Goal: Task Accomplishment & Management: Manage account settings

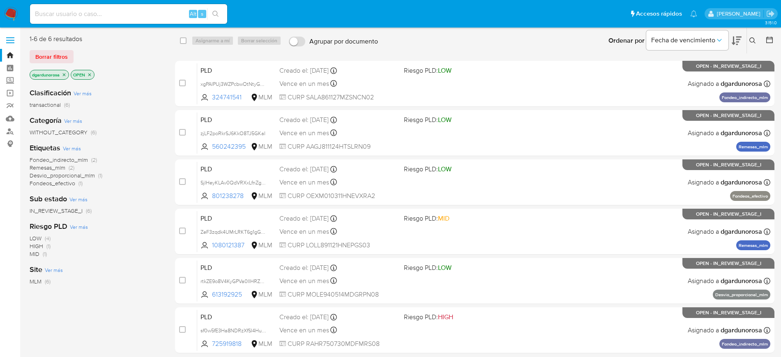
click at [754, 43] on icon at bounding box center [752, 40] width 7 height 7
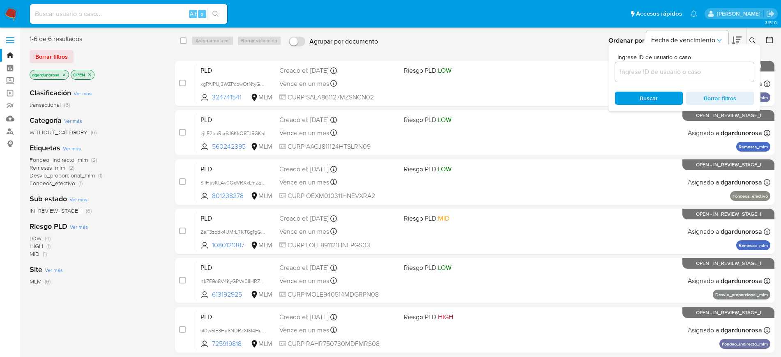
click at [711, 64] on div at bounding box center [684, 72] width 139 height 20
click at [705, 70] on input at bounding box center [684, 72] width 139 height 11
paste input "613192925"
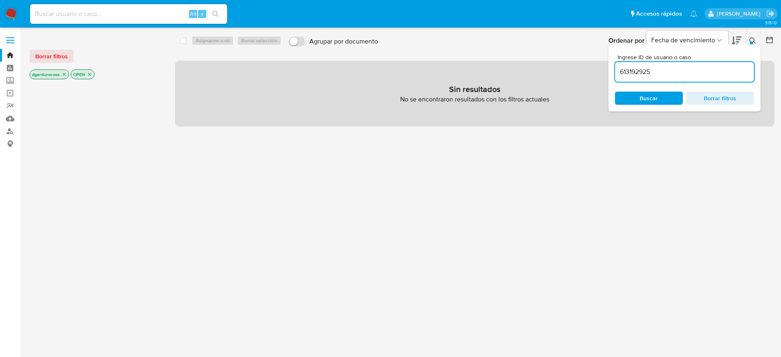
click at [684, 75] on input "613192925" at bounding box center [684, 72] width 139 height 11
type input "613192925"
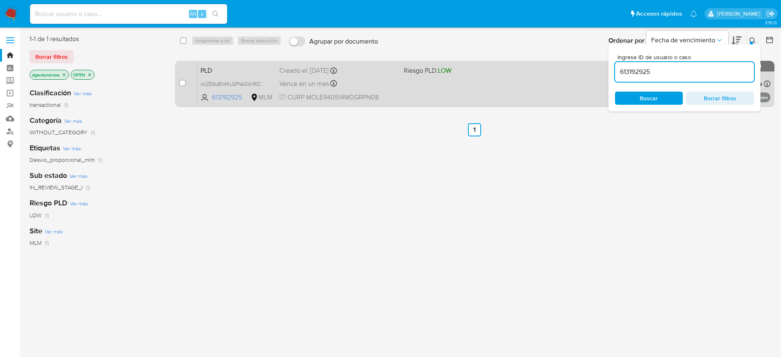
click at [502, 93] on div "PLD rtkZE9o8V4KyGPVa0IIHRZOJ 613192925 MLM Riesgo PLD: LOW Creado el: 12/07/202…" at bounding box center [483, 83] width 573 height 41
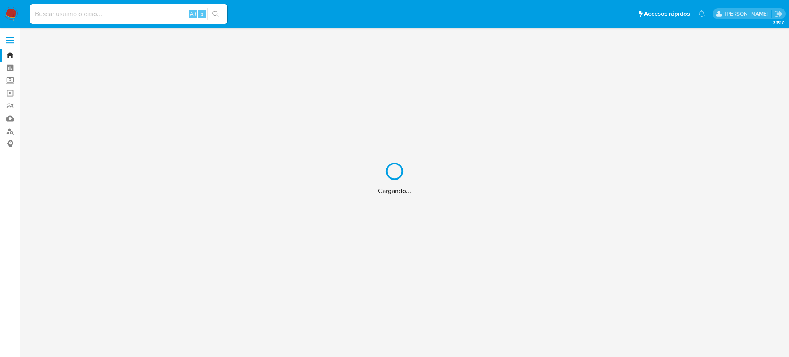
click at [65, 17] on div "Cargando..." at bounding box center [394, 178] width 789 height 357
click at [58, 14] on div "Cargando..." at bounding box center [394, 178] width 789 height 357
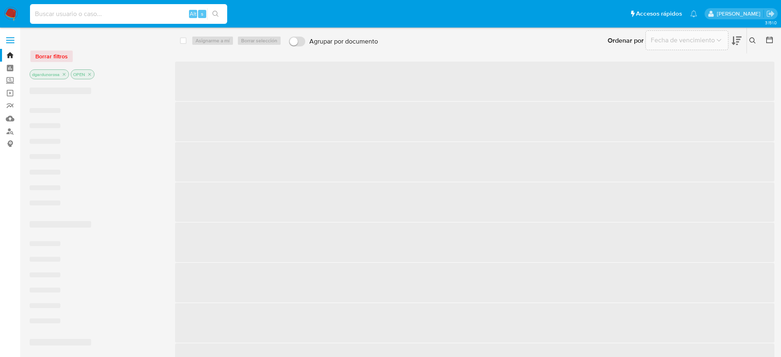
click at [57, 12] on input at bounding box center [128, 14] width 197 height 11
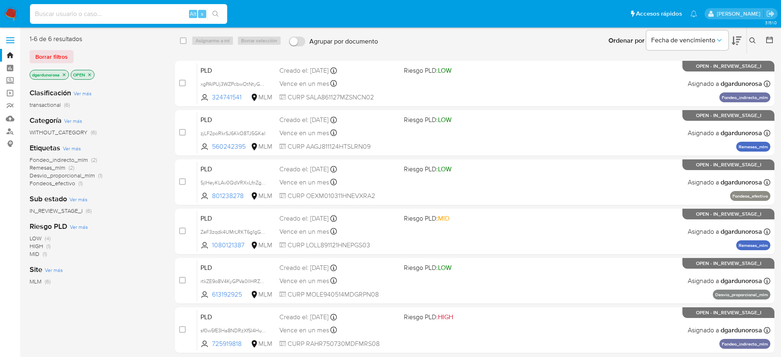
paste input "1156208452"
type input "1156208452"
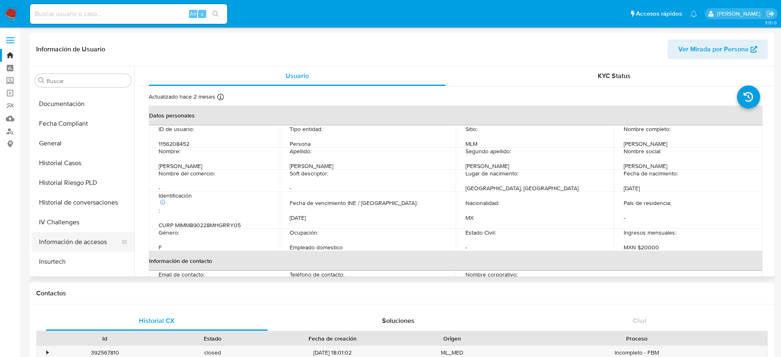
scroll to position [173, 0]
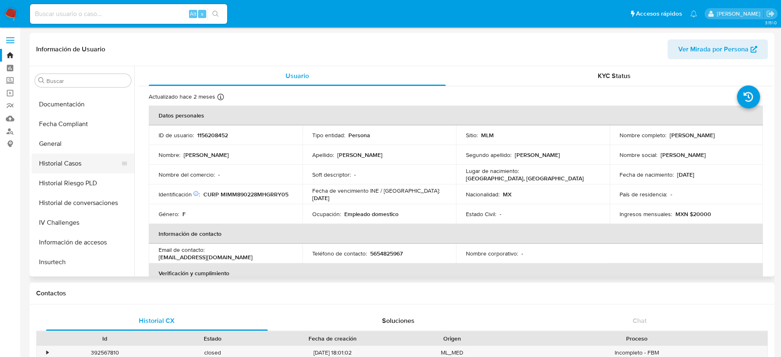
click at [69, 169] on button "Historial Casos" at bounding box center [80, 164] width 96 height 20
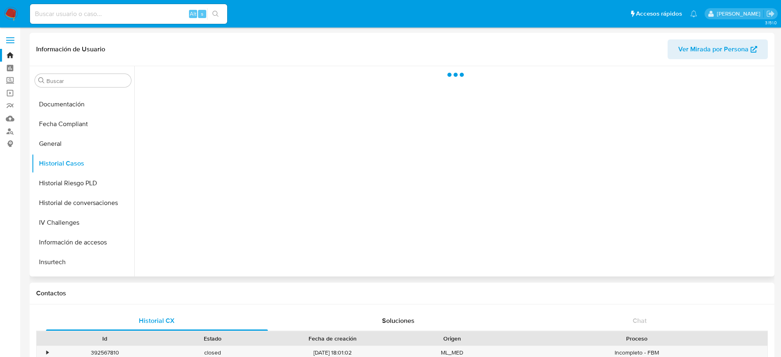
select select "10"
click at [516, 289] on h1 "Contactos" at bounding box center [402, 293] width 732 height 8
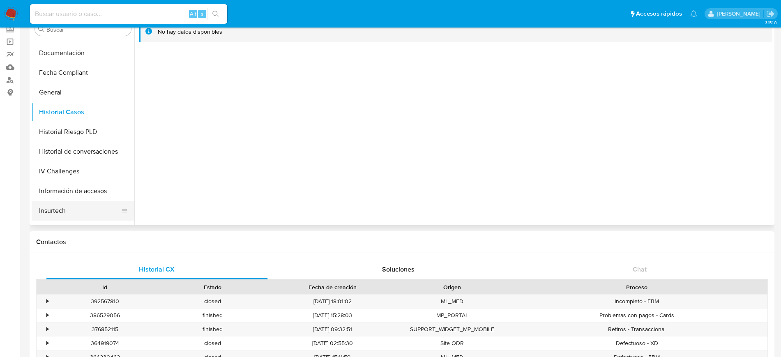
scroll to position [225, 0]
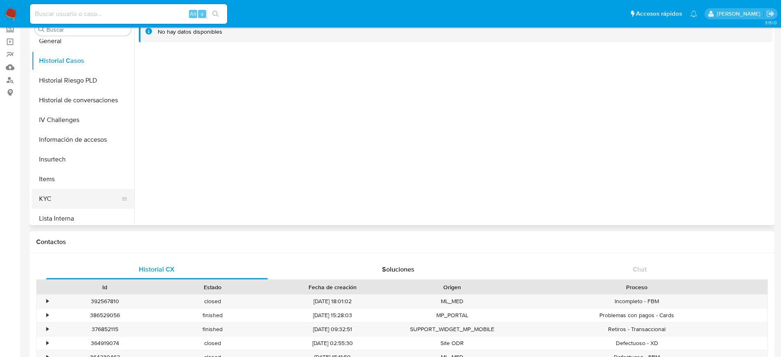
click at [58, 204] on button "KYC" at bounding box center [80, 199] width 96 height 20
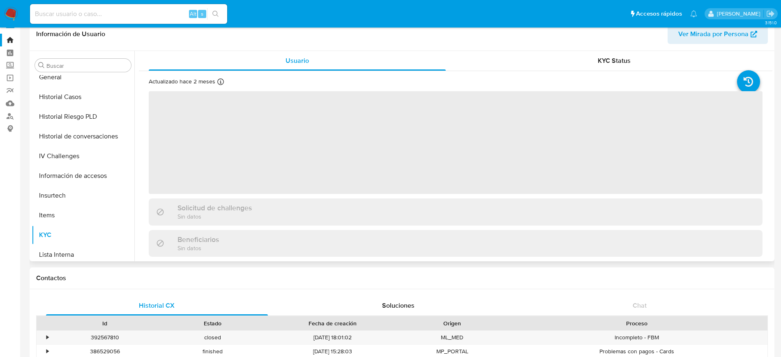
scroll to position [0, 0]
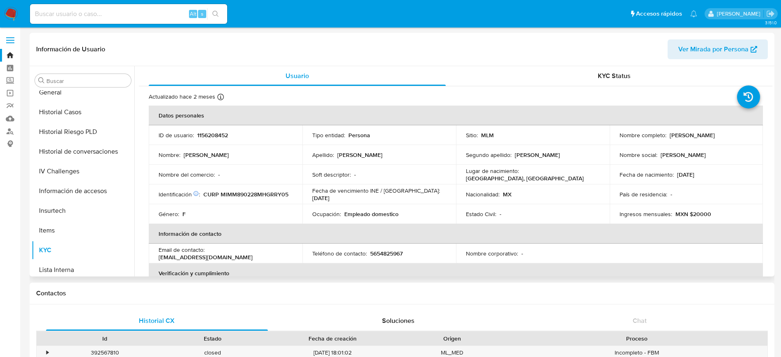
click at [121, 13] on input at bounding box center [128, 14] width 197 height 11
paste input "611803602"
type input "611803602"
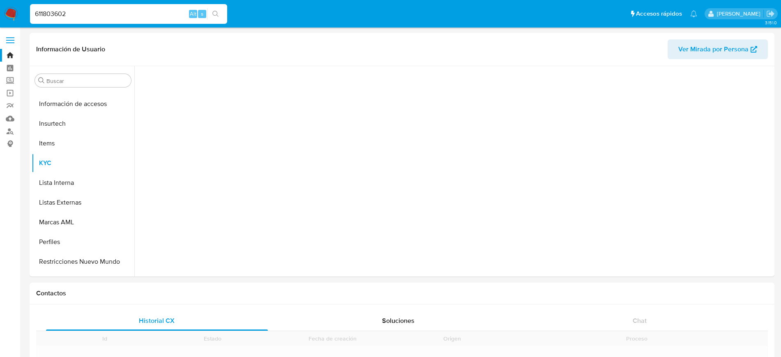
scroll to position [327, 0]
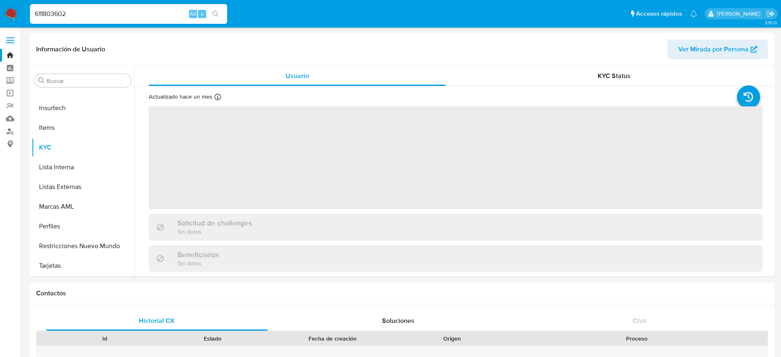
select select "10"
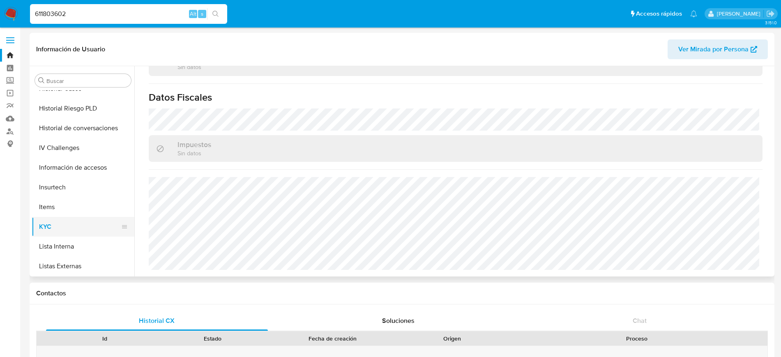
scroll to position [225, 0]
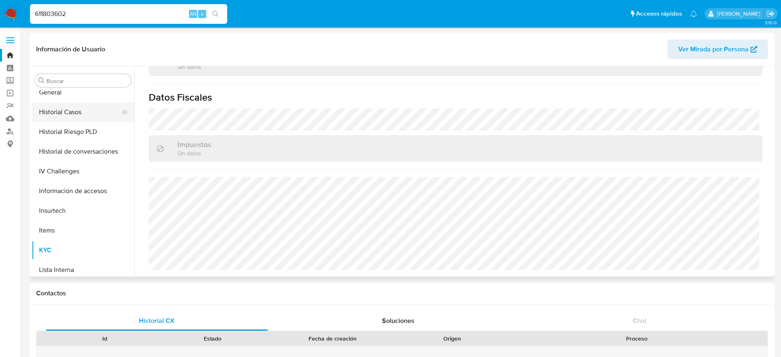
click at [62, 111] on button "Historial Casos" at bounding box center [80, 112] width 96 height 20
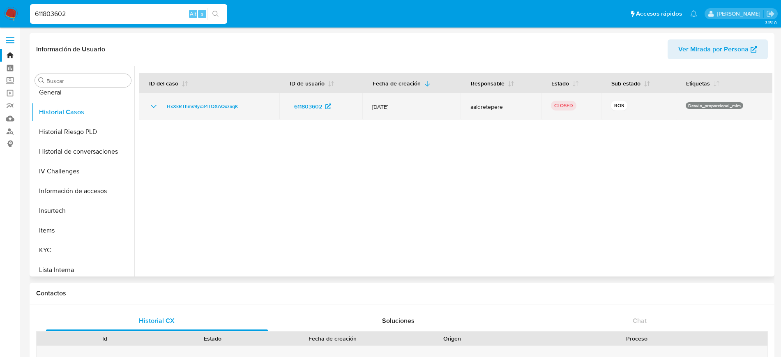
click at [150, 105] on icon "Mostrar/Ocultar" at bounding box center [154, 106] width 10 height 10
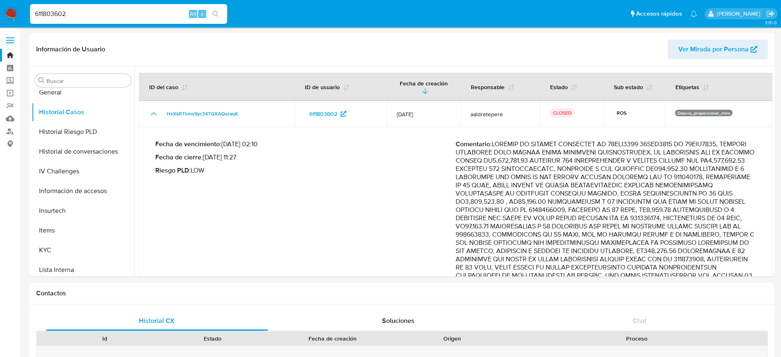
click at [46, 15] on input "611803602" at bounding box center [128, 14] width 197 height 11
click at [46, 16] on input "611803602" at bounding box center [128, 14] width 197 height 11
click at [47, 16] on input "611803602" at bounding box center [128, 14] width 197 height 11
paste input "54188592"
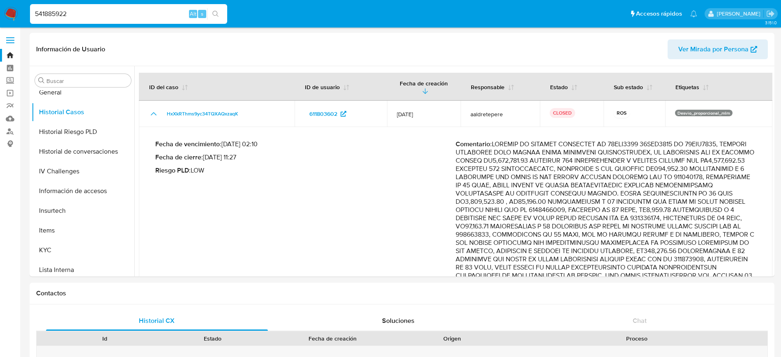
type input "541885922"
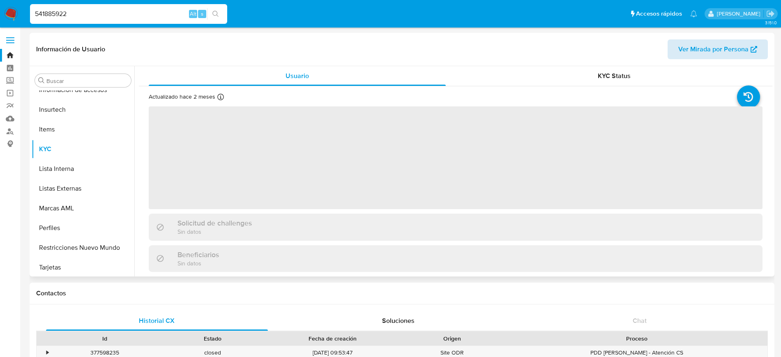
scroll to position [327, 0]
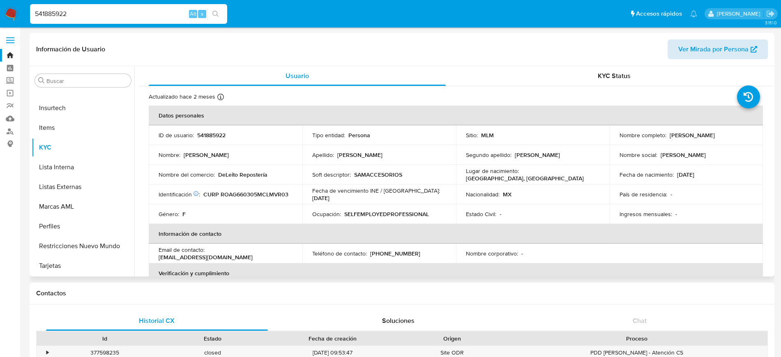
select select "10"
click at [52, 10] on input "541885922" at bounding box center [128, 14] width 197 height 11
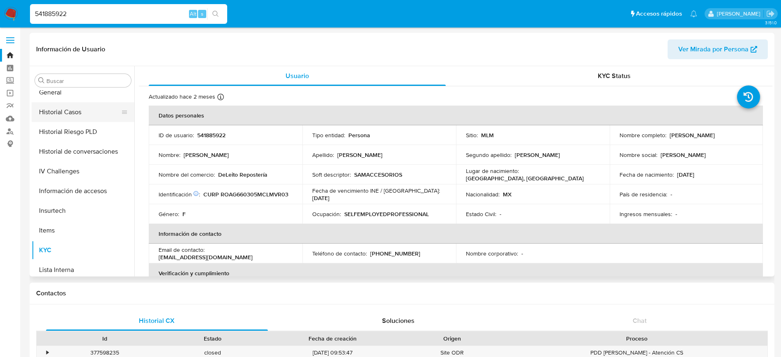
click at [79, 115] on button "Historial Casos" at bounding box center [80, 112] width 96 height 20
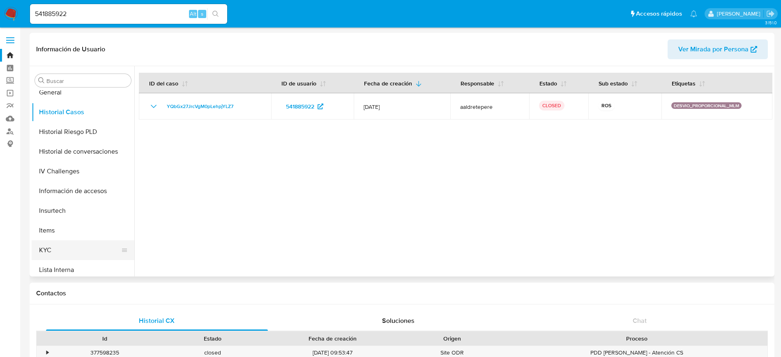
click at [47, 248] on button "KYC" at bounding box center [80, 250] width 96 height 20
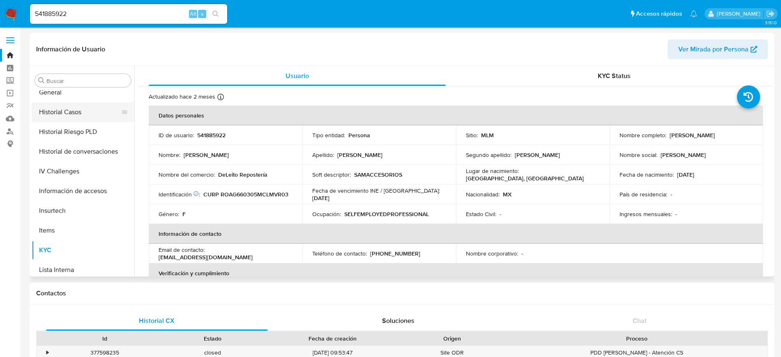
click at [70, 118] on button "Historial Casos" at bounding box center [80, 112] width 96 height 20
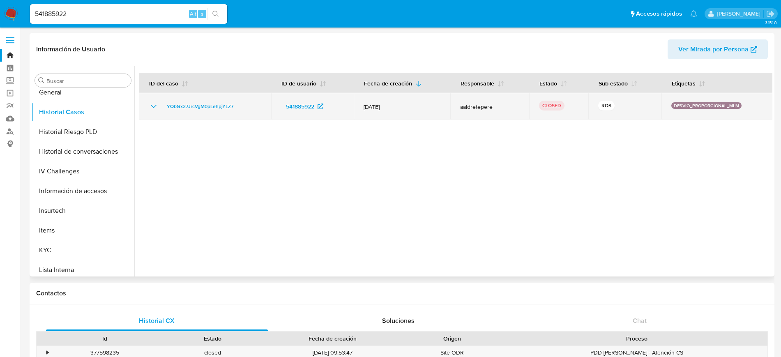
click at [149, 107] on icon "Mostrar/Ocultar" at bounding box center [154, 106] width 10 height 10
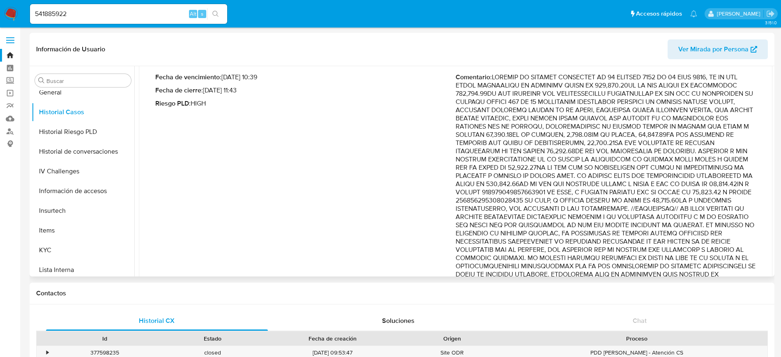
scroll to position [51, 0]
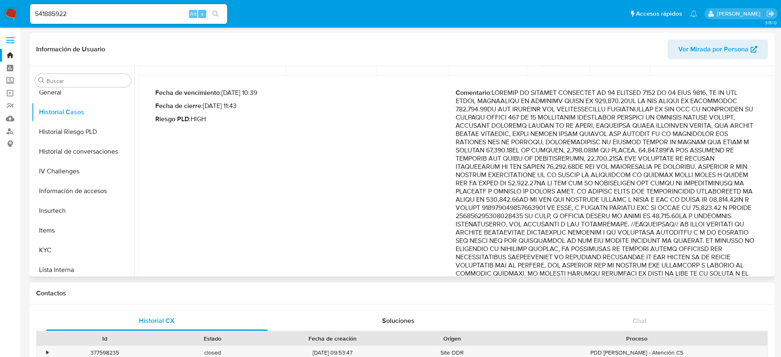
click at [343, 133] on div "Fecha de vencimiento : 26/08/2024 10:39 Fecha de cierre : 02/08/2024 11:43 Ries…" at bounding box center [305, 202] width 300 height 227
click at [44, 13] on input "541885922" at bounding box center [128, 14] width 197 height 11
click at [44, 14] on input "541885922" at bounding box center [128, 14] width 197 height 11
paste input "338431711"
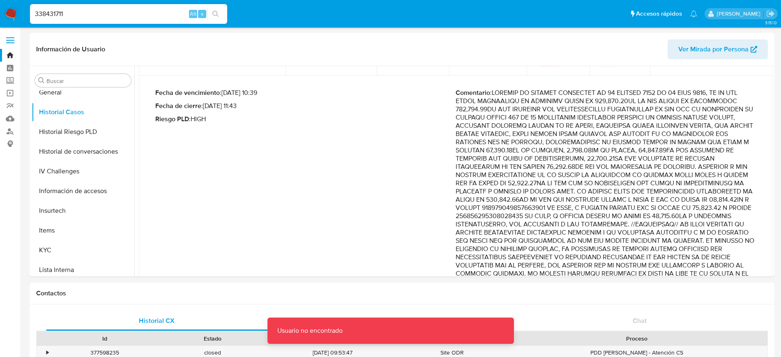
click at [102, 15] on input "338431711" at bounding box center [128, 14] width 197 height 11
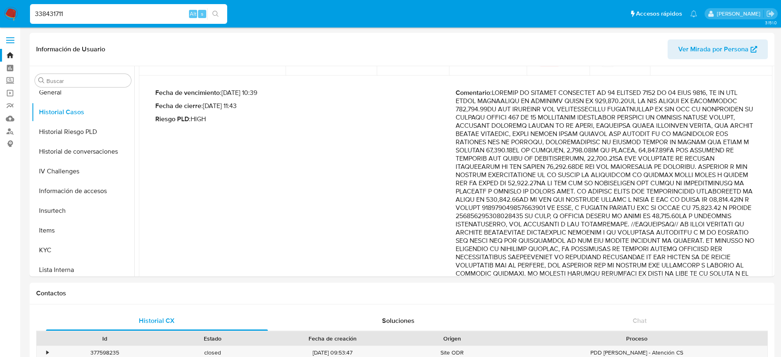
type input "338431711"
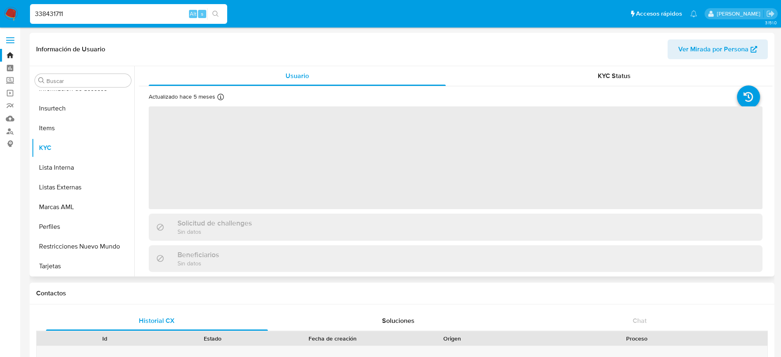
scroll to position [327, 0]
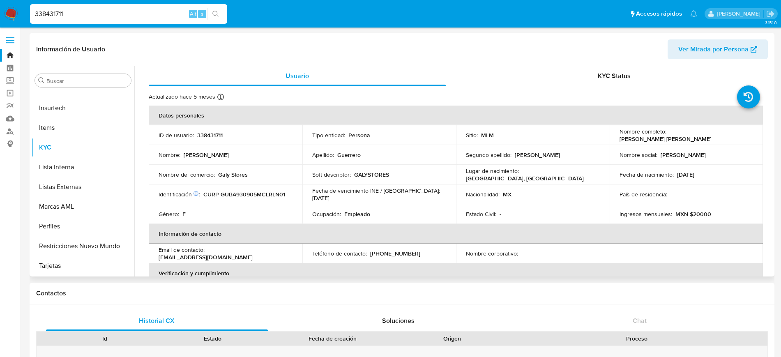
select select "10"
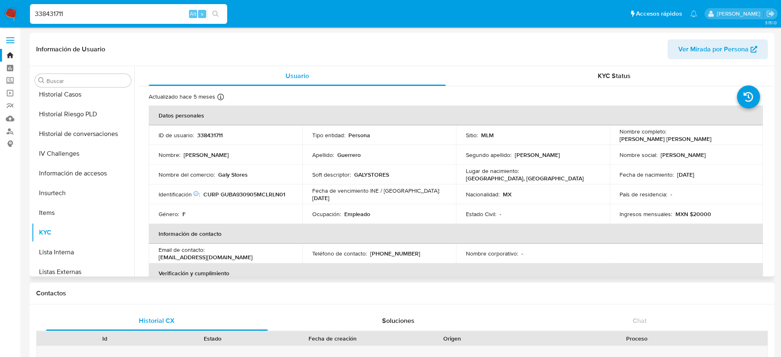
scroll to position [225, 0]
click at [76, 115] on button "Historial Casos" at bounding box center [80, 112] width 96 height 20
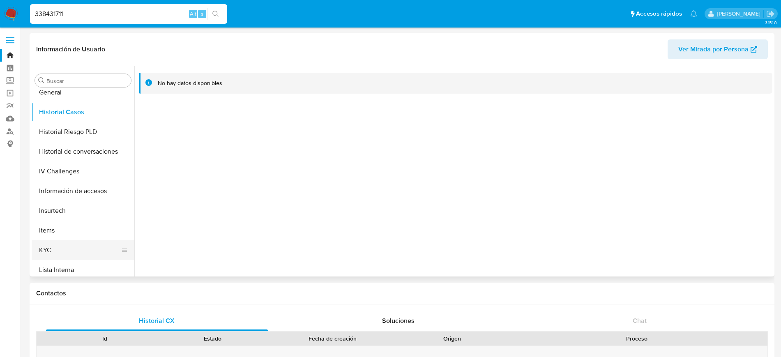
drag, startPoint x: 71, startPoint y: 247, endPoint x: 51, endPoint y: 250, distance: 20.7
click at [72, 247] on button "KYC" at bounding box center [80, 250] width 96 height 20
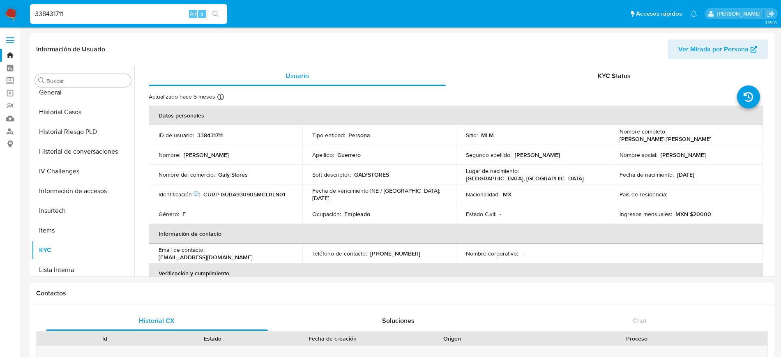
click at [52, 9] on input "338431711" at bounding box center [128, 14] width 197 height 11
click at [51, 9] on input "338431711" at bounding box center [128, 14] width 197 height 11
paste input "541885922"
type input "541885922"
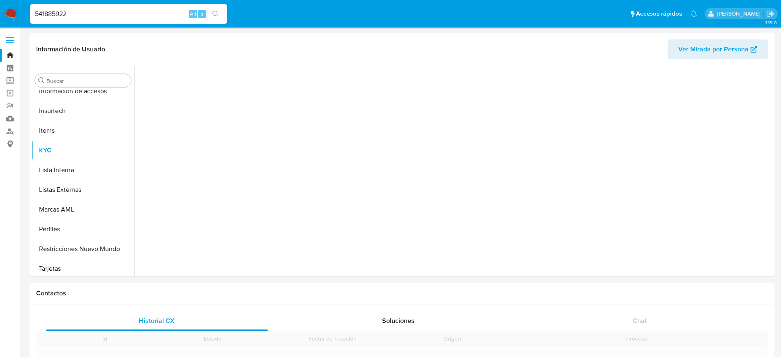
scroll to position [327, 0]
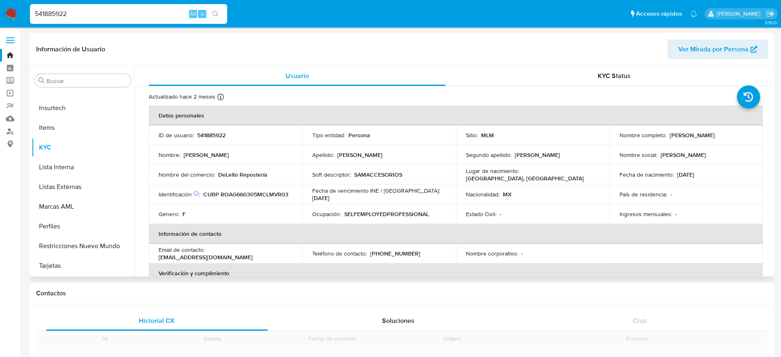
select select "10"
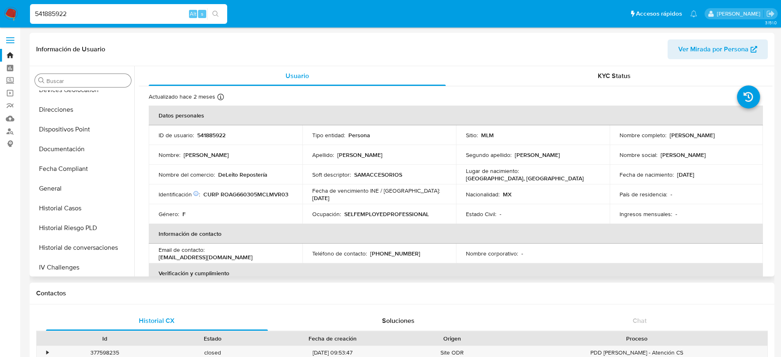
scroll to position [122, 0]
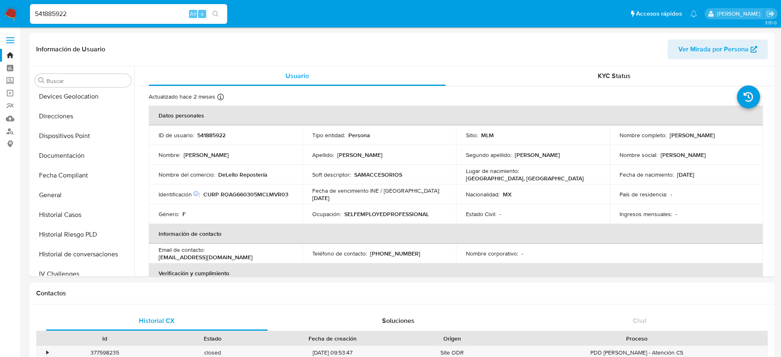
click at [11, 42] on span at bounding box center [10, 42] width 8 height 1
click at [0, 0] on input "checkbox" at bounding box center [0, 0] width 0 height 0
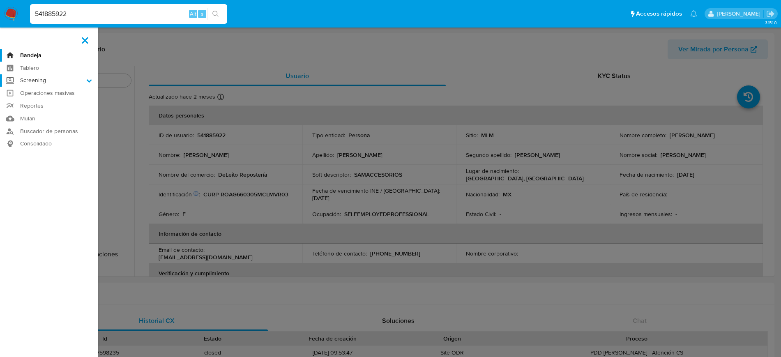
click at [45, 80] on label "Screening" at bounding box center [49, 80] width 98 height 13
click at [0, 0] on input "Screening" at bounding box center [0, 0] width 0 height 0
click at [43, 114] on link "Herramientas" at bounding box center [49, 113] width 98 height 10
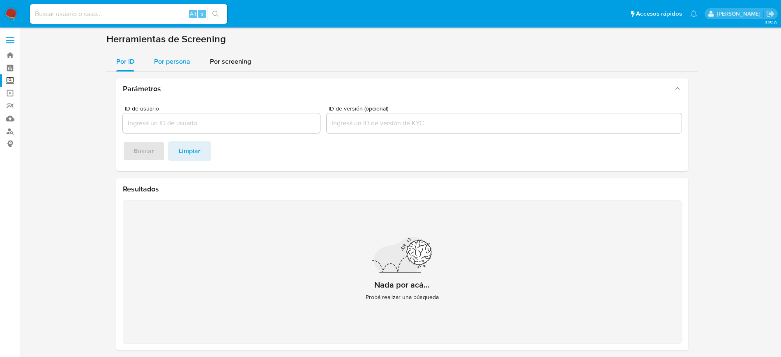
click at [180, 67] on div "Por persona" at bounding box center [172, 62] width 36 height 20
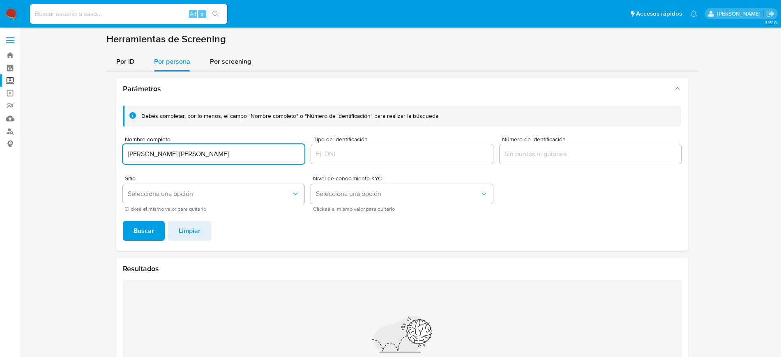
type input "DIANA MANUELA VASQUEZ OLVERA"
click at [123, 221] on button "Buscar" at bounding box center [144, 231] width 42 height 20
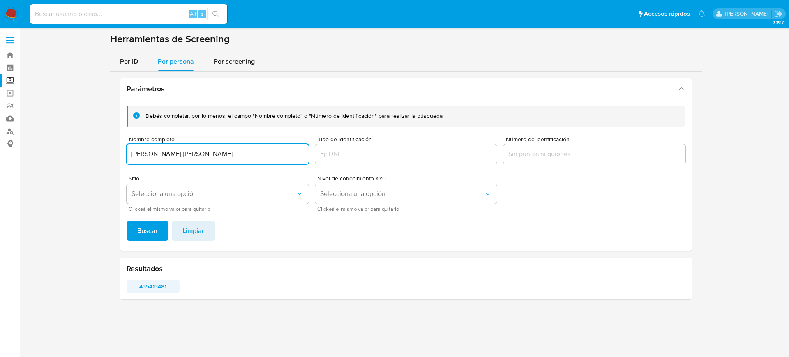
click at [149, 288] on span "435413481" at bounding box center [152, 287] width 41 height 12
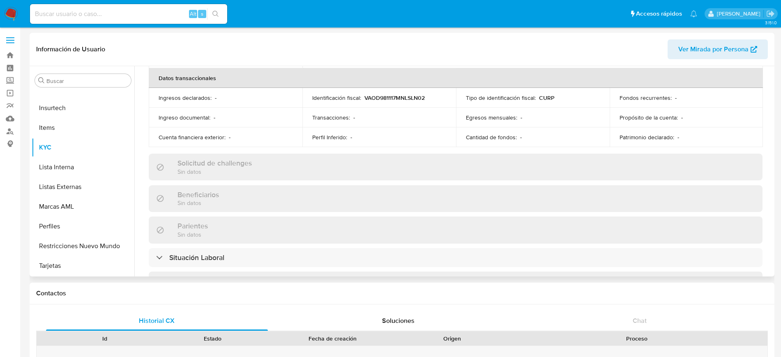
scroll to position [508, 0]
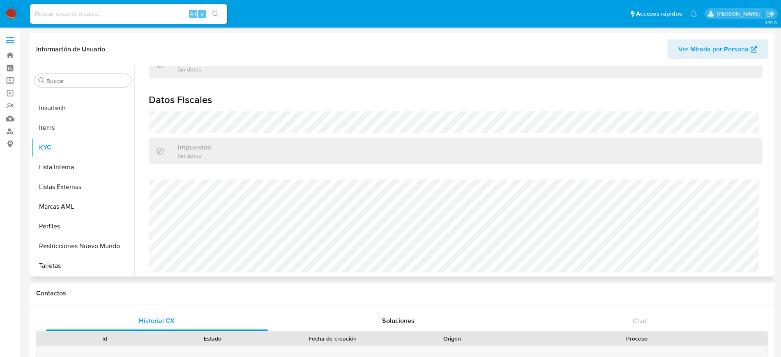
select select "10"
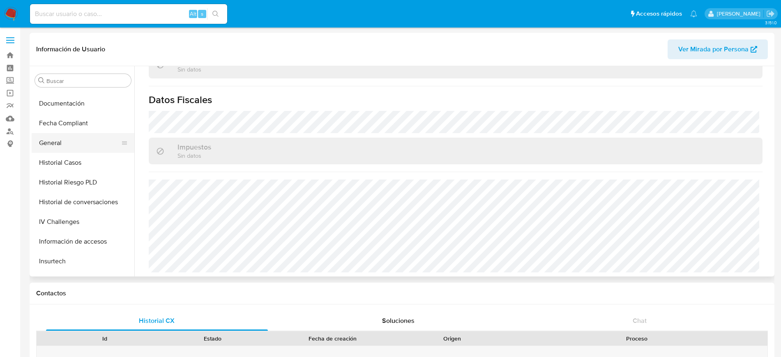
scroll to position [173, 0]
click at [69, 161] on button "Historial Casos" at bounding box center [80, 164] width 96 height 20
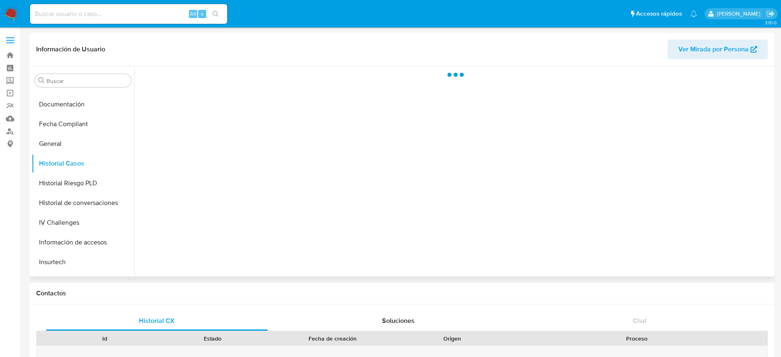
scroll to position [0, 0]
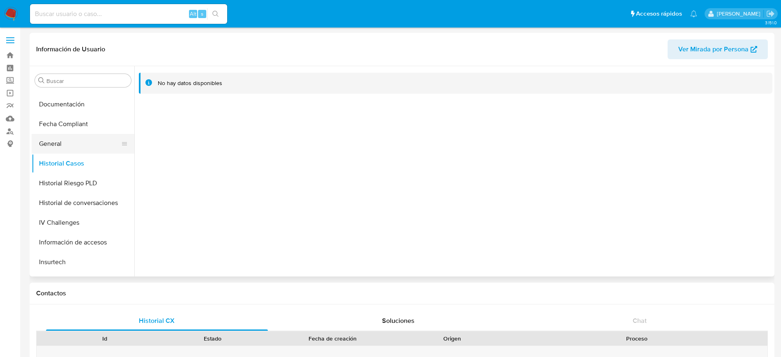
click at [67, 145] on button "General" at bounding box center [80, 144] width 96 height 20
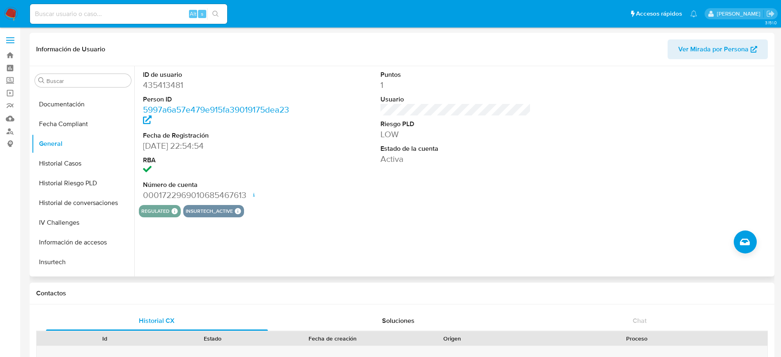
click at [174, 88] on dd "435413481" at bounding box center [218, 85] width 150 height 12
click at [173, 88] on dd "435413481" at bounding box center [218, 85] width 150 height 12
copy dd "435413481"
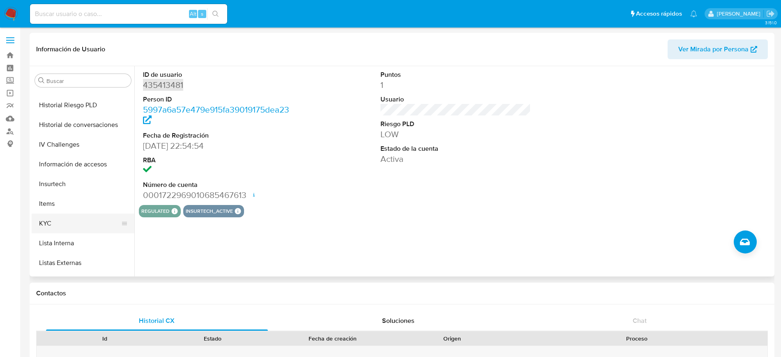
scroll to position [276, 0]
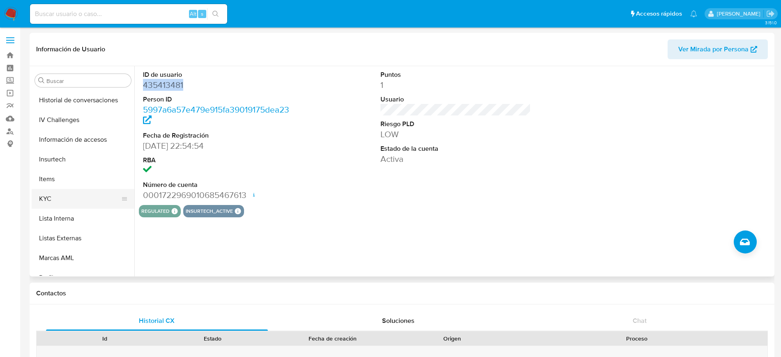
click at [56, 203] on button "KYC" at bounding box center [80, 199] width 96 height 20
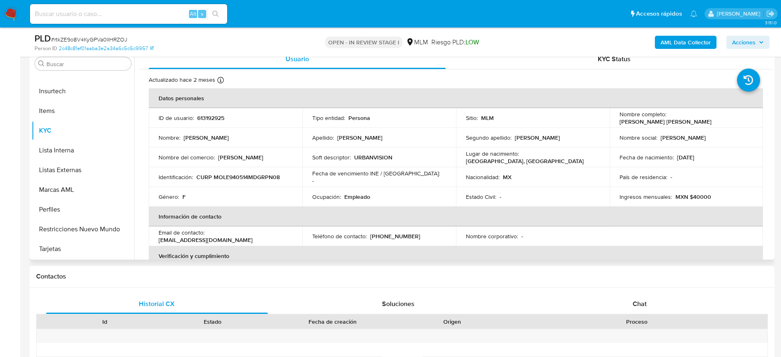
scroll to position [154, 0]
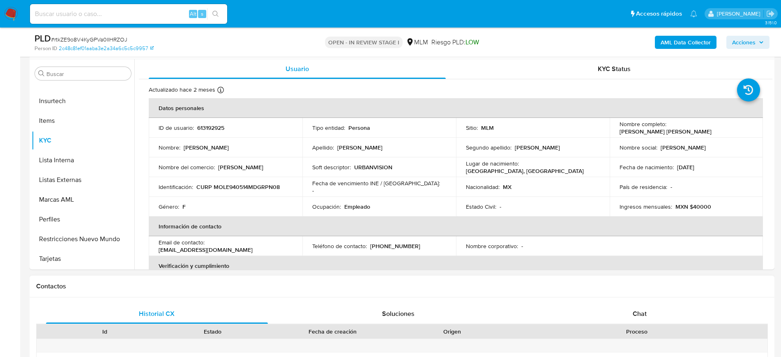
select select "10"
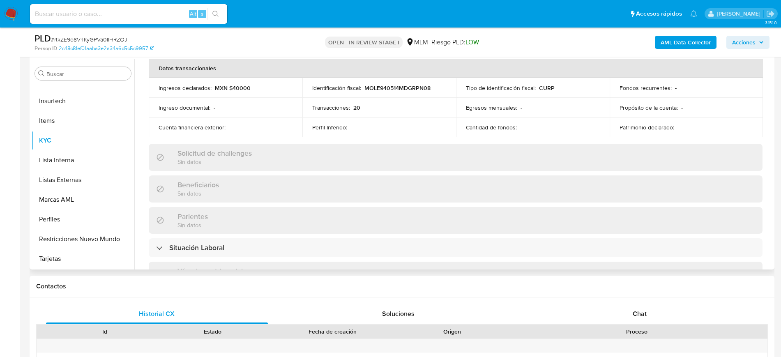
scroll to position [508, 0]
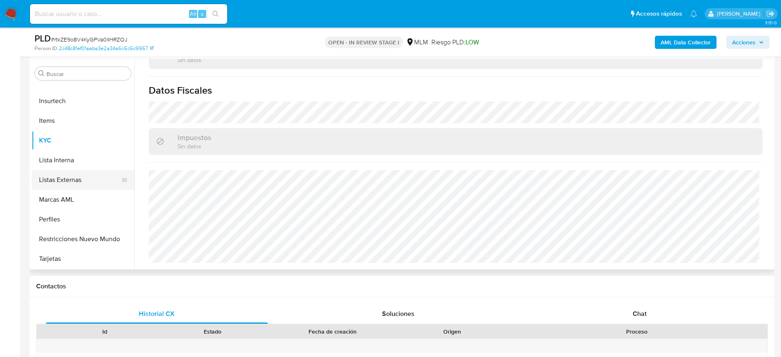
click at [81, 176] on button "Listas Externas" at bounding box center [80, 180] width 96 height 20
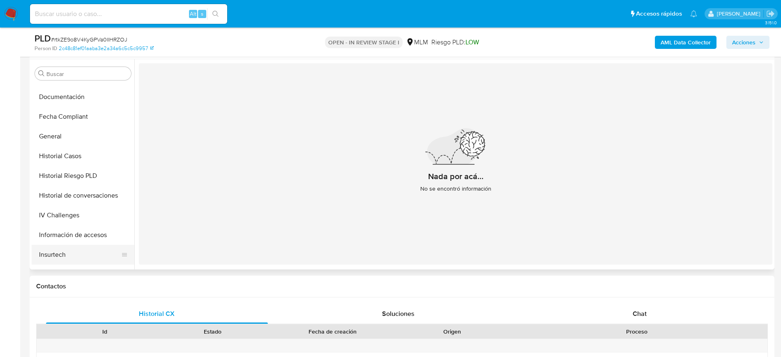
scroll to position [173, 0]
click at [79, 138] on button "General" at bounding box center [80, 137] width 96 height 20
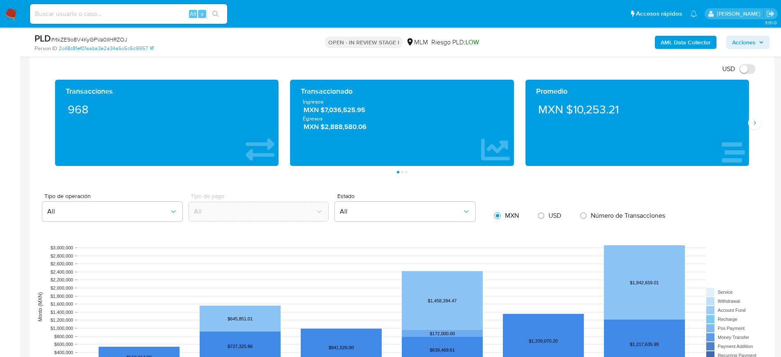
scroll to position [565, 0]
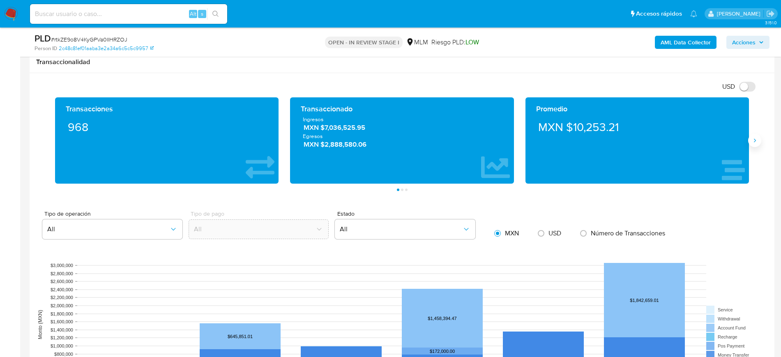
click at [751, 135] on button "Siguiente" at bounding box center [754, 140] width 13 height 13
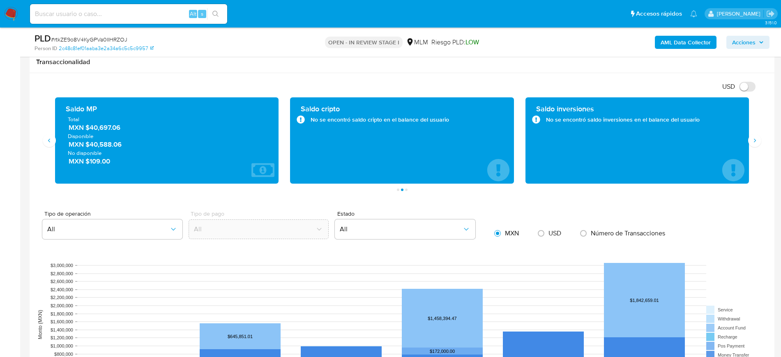
drag, startPoint x: 121, startPoint y: 127, endPoint x: 91, endPoint y: 129, distance: 30.4
click at [91, 129] on span "MXN $40,697.06" at bounding box center [168, 127] width 198 height 9
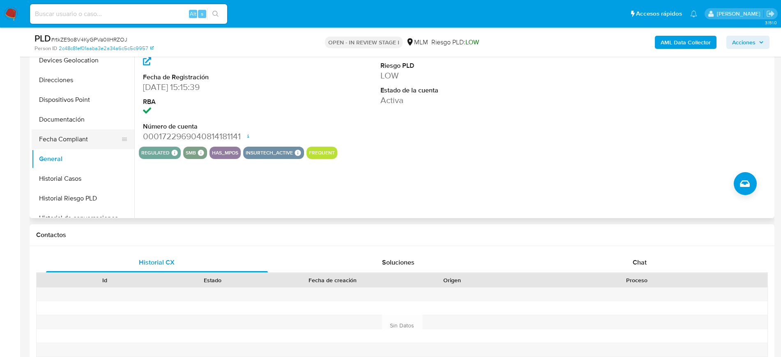
scroll to position [71, 0]
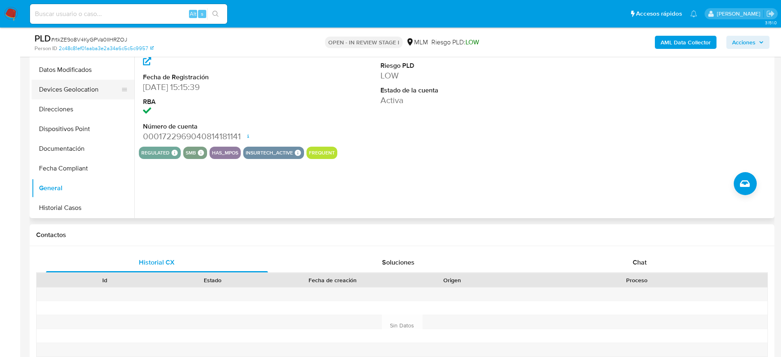
click at [70, 87] on button "Devices Geolocation" at bounding box center [80, 90] width 96 height 20
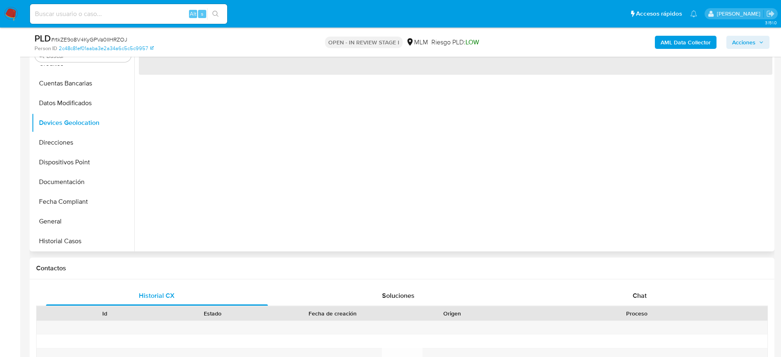
scroll to position [154, 0]
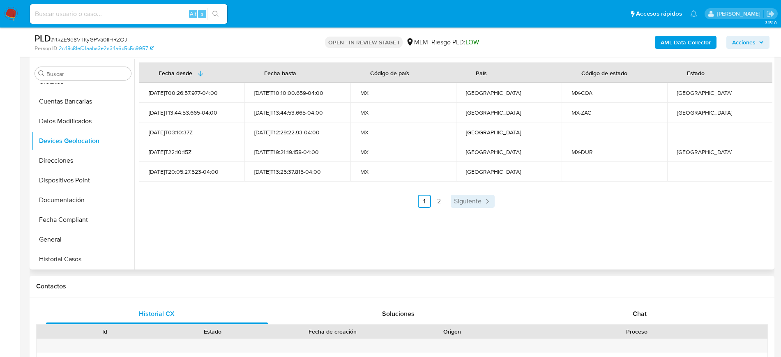
click at [456, 200] on span "Siguiente" at bounding box center [468, 201] width 28 height 7
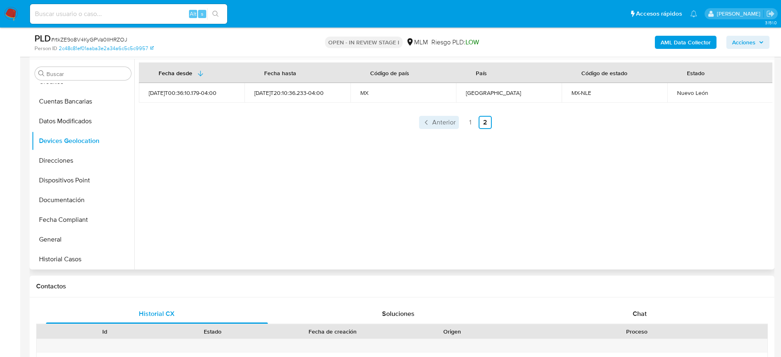
click at [440, 123] on span "Anterior" at bounding box center [443, 122] width 23 height 7
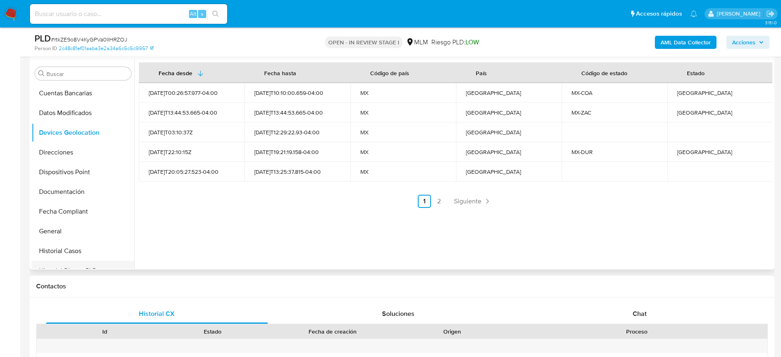
scroll to position [122, 0]
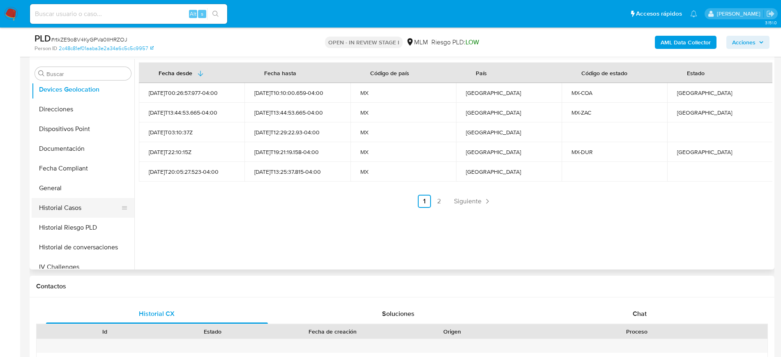
click at [74, 208] on button "Historial Casos" at bounding box center [80, 208] width 96 height 20
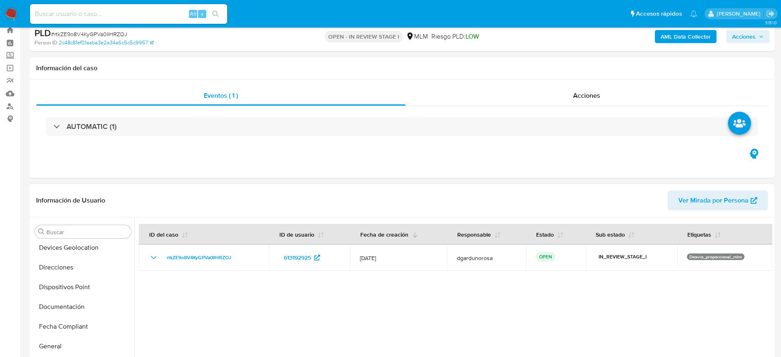
scroll to position [0, 0]
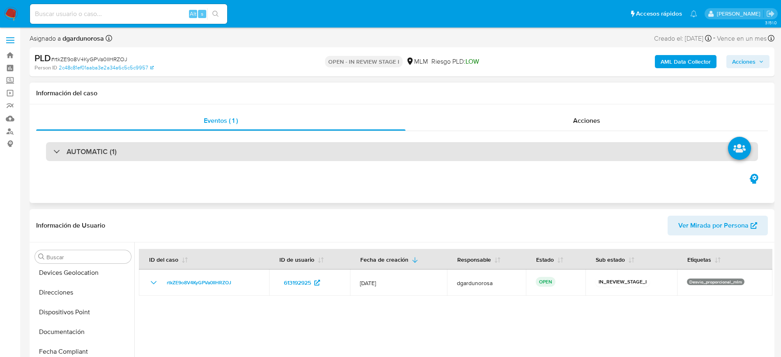
drag, startPoint x: 311, startPoint y: 146, endPoint x: 351, endPoint y: 156, distance: 41.5
click at [310, 146] on div "AUTOMATIC (1)" at bounding box center [402, 151] width 712 height 19
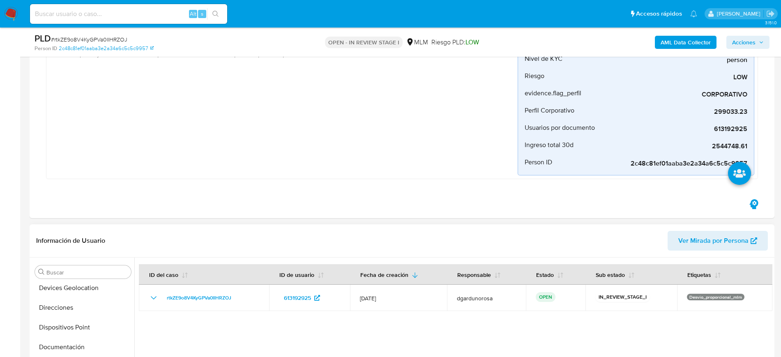
scroll to position [257, 0]
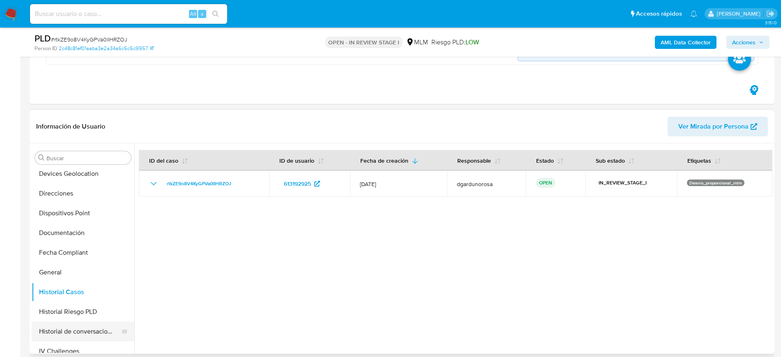
click at [80, 330] on button "Historial de conversaciones" at bounding box center [80, 332] width 96 height 20
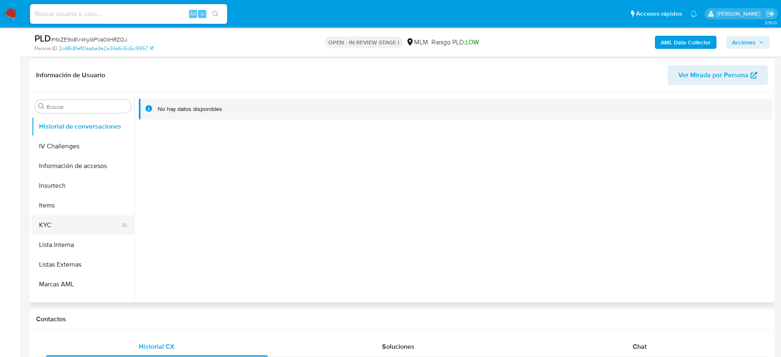
scroll to position [276, 0]
click at [74, 233] on button "KYC" at bounding box center [83, 225] width 103 height 20
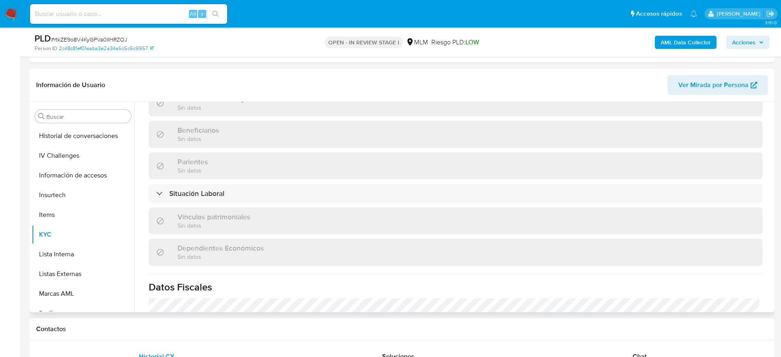
scroll to position [149, 0]
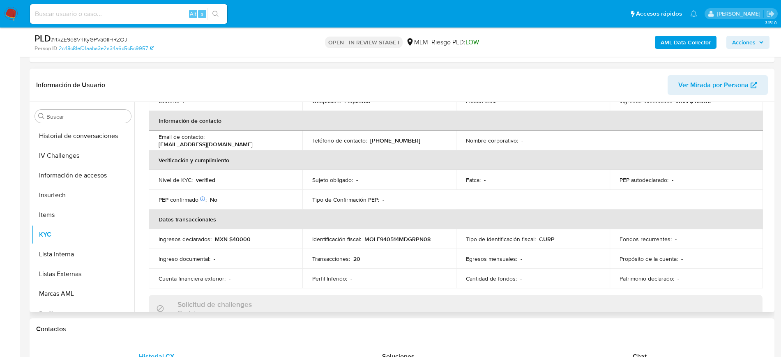
click at [387, 139] on p "(871) 3446179" at bounding box center [395, 140] width 50 height 7
copy p "3446179"
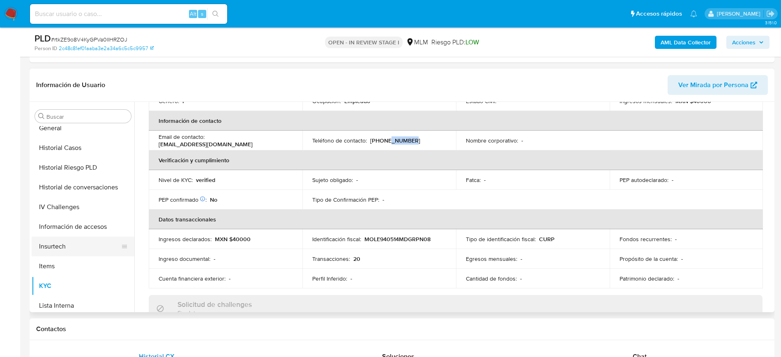
scroll to position [122, 0]
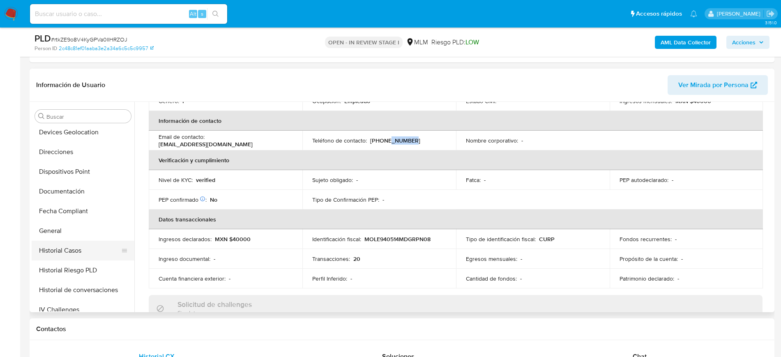
click at [80, 246] on button "Historial Casos" at bounding box center [80, 251] width 96 height 20
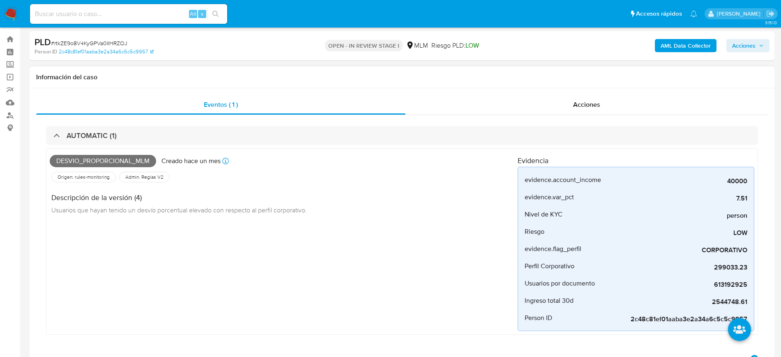
scroll to position [0, 0]
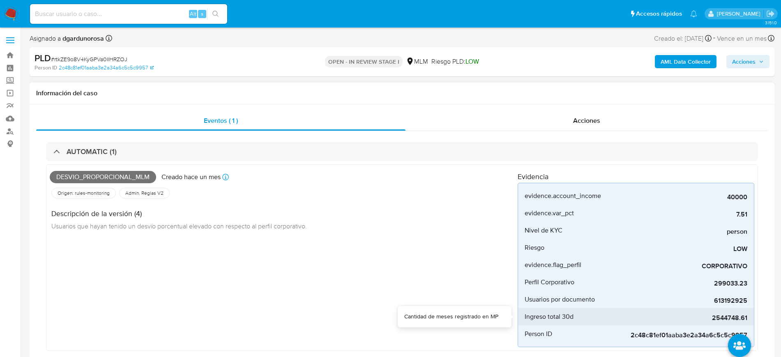
click at [731, 316] on span "2544748.61" at bounding box center [685, 318] width 123 height 8
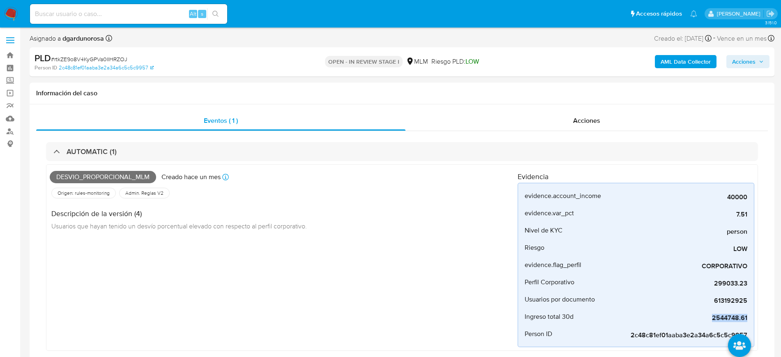
copy span "2544748.61"
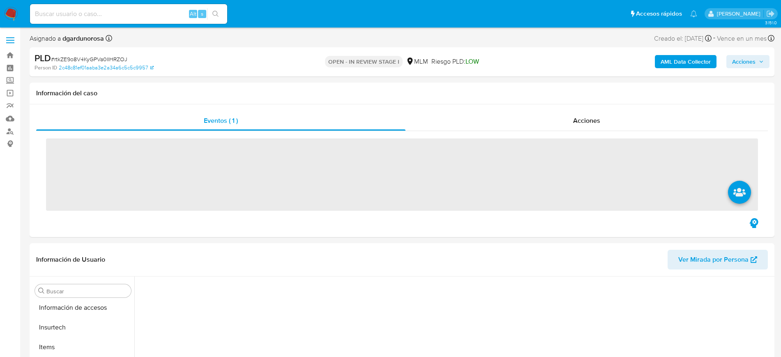
scroll to position [327, 0]
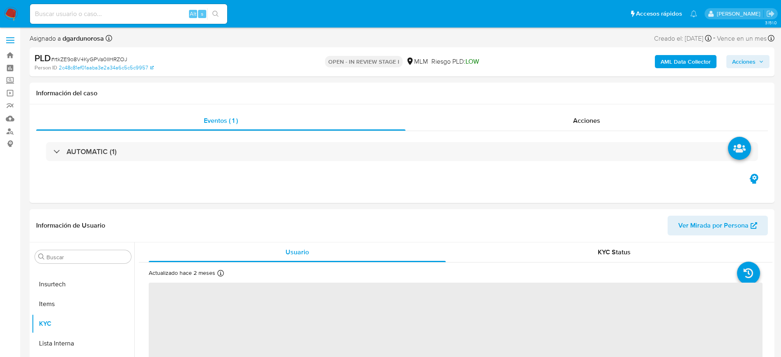
select select "10"
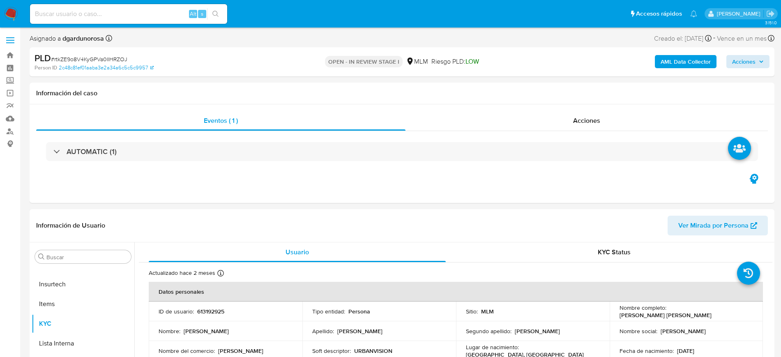
click at [748, 67] on div "AML Data Collector Acciones" at bounding box center [648, 61] width 243 height 19
click at [747, 66] on span "Acciones" at bounding box center [743, 61] width 23 height 13
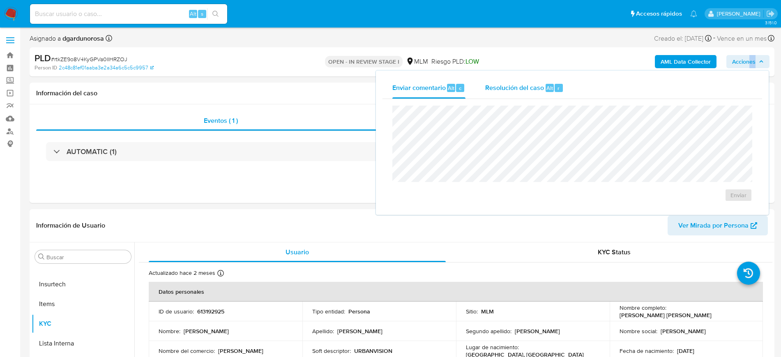
click at [520, 92] on span "Resolución del caso" at bounding box center [514, 87] width 59 height 9
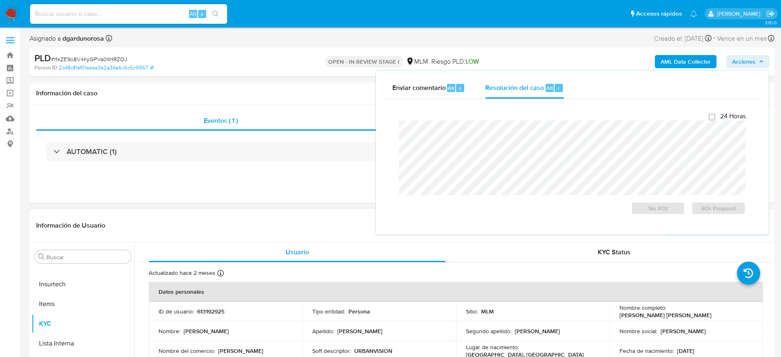
click at [318, 235] on div "Información de Usuario Ver Mirada por Persona" at bounding box center [402, 225] width 745 height 33
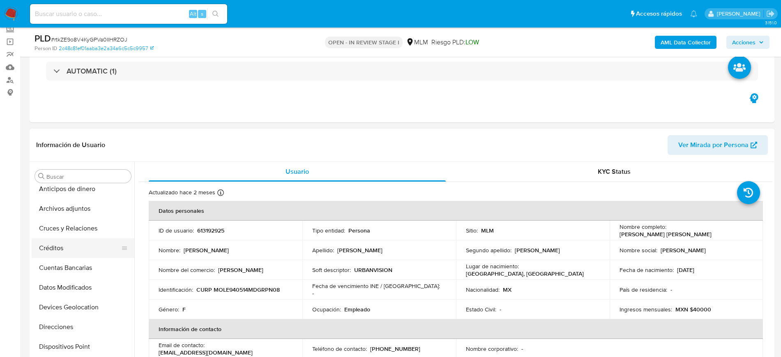
scroll to position [0, 0]
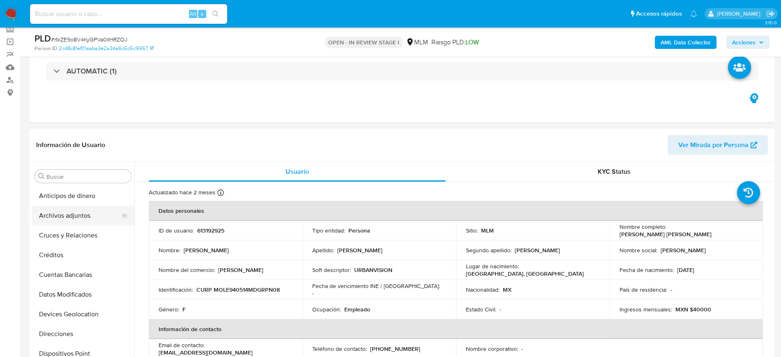
click at [66, 217] on button "Archivos adjuntos" at bounding box center [80, 216] width 96 height 20
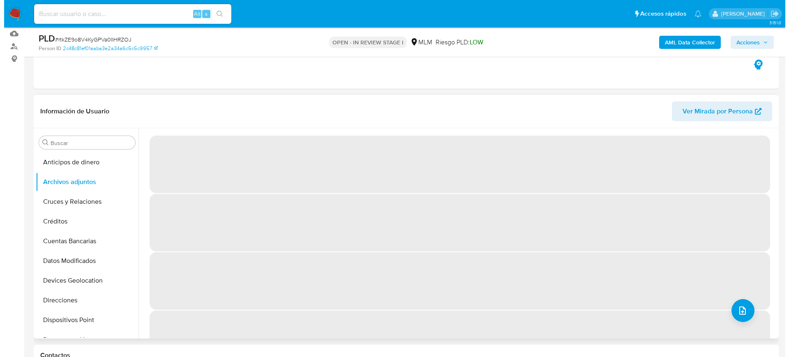
scroll to position [103, 0]
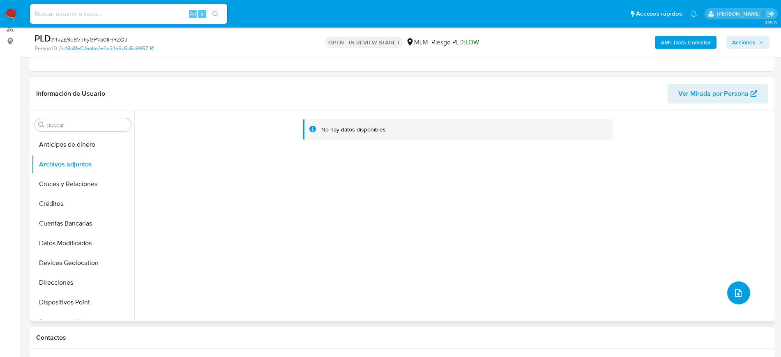
click at [741, 295] on button "upload-file" at bounding box center [738, 292] width 23 height 23
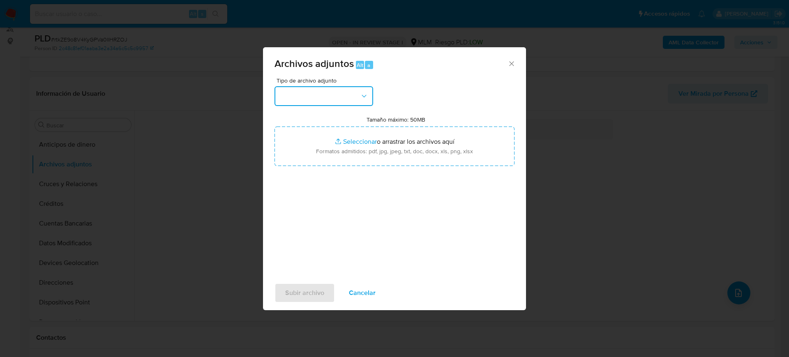
click at [311, 97] on button "button" at bounding box center [323, 96] width 99 height 20
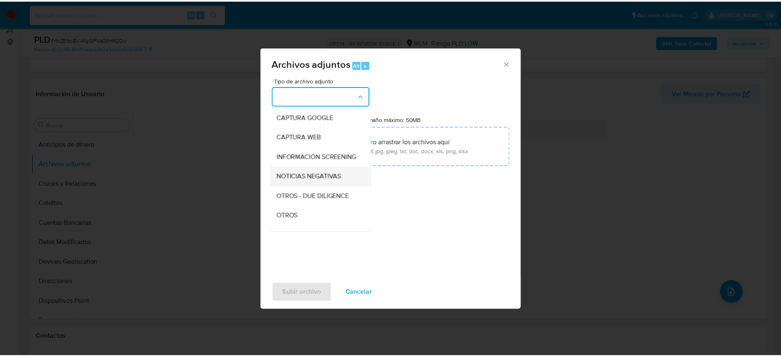
scroll to position [51, 0]
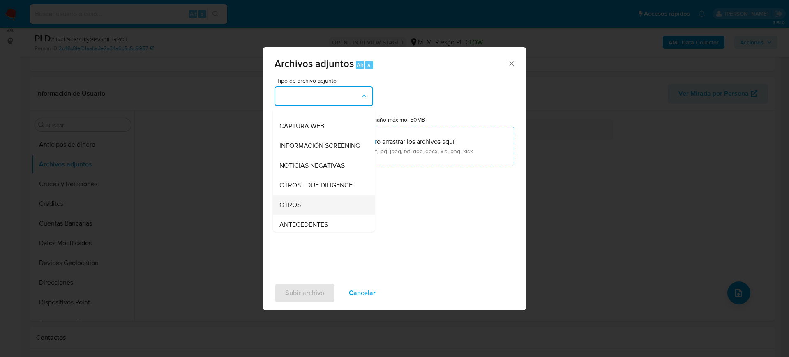
click at [300, 209] on span "OTROS" at bounding box center [289, 205] width 21 height 8
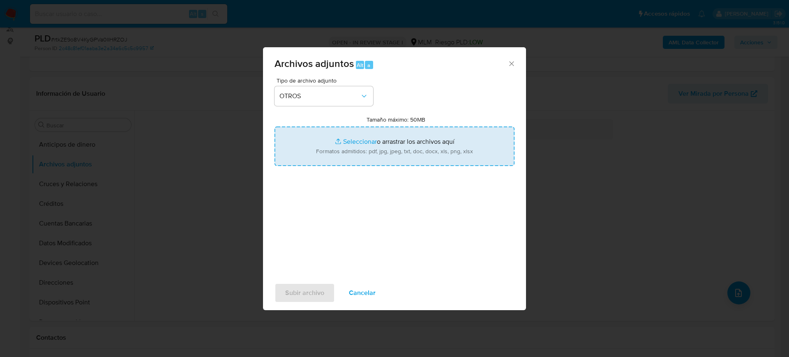
type input "C:\fakepath\613192925_Maria Morones_Julio2025.pdf"
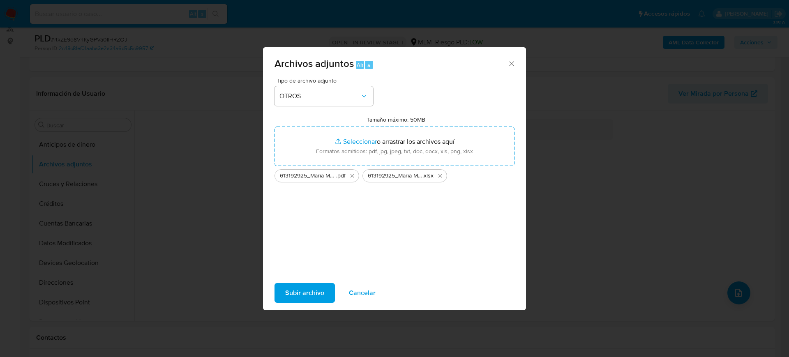
click at [299, 297] on span "Subir archivo" at bounding box center [304, 293] width 39 height 18
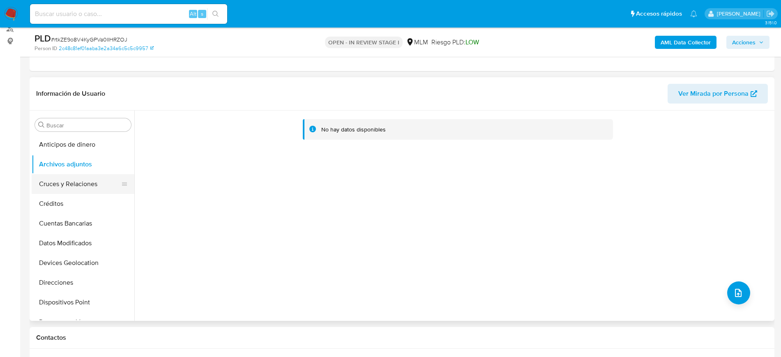
click at [76, 189] on button "Cruces y Relaciones" at bounding box center [80, 184] width 96 height 20
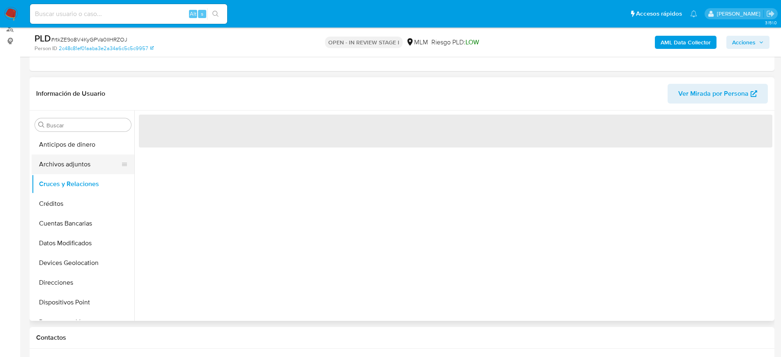
click at [72, 170] on button "Archivos adjuntos" at bounding box center [80, 164] width 96 height 20
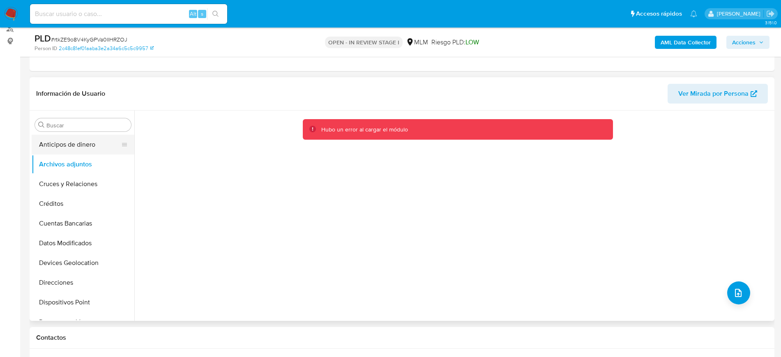
click at [75, 147] on button "Anticipos de dinero" at bounding box center [80, 145] width 96 height 20
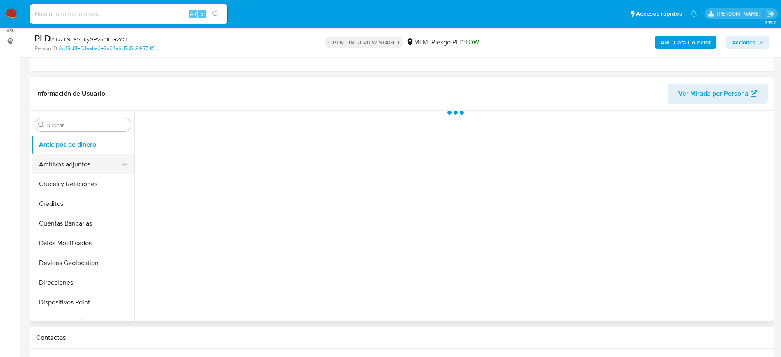
click at [75, 163] on button "Archivos adjuntos" at bounding box center [80, 164] width 96 height 20
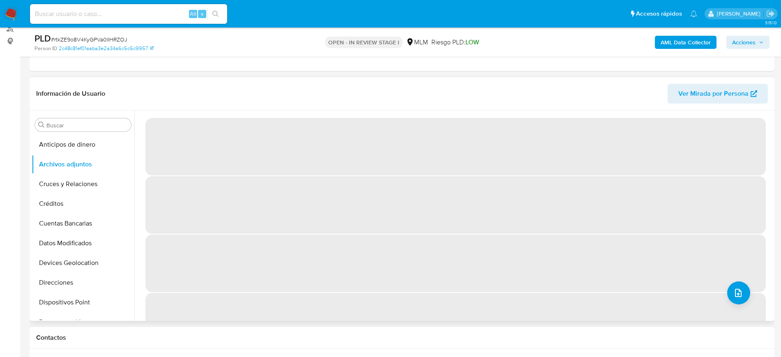
scroll to position [0, 0]
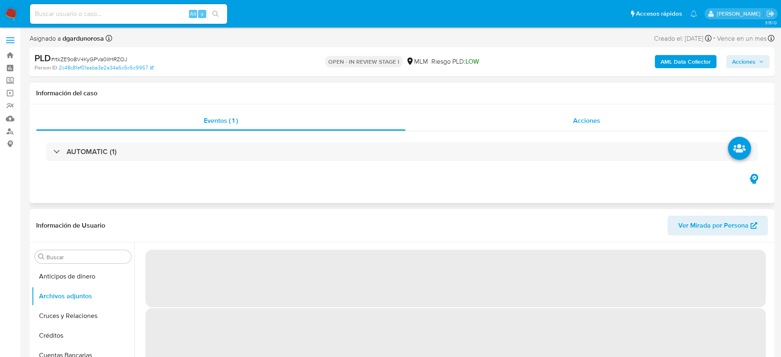
click at [534, 111] on div "Acciones" at bounding box center [586, 121] width 362 height 20
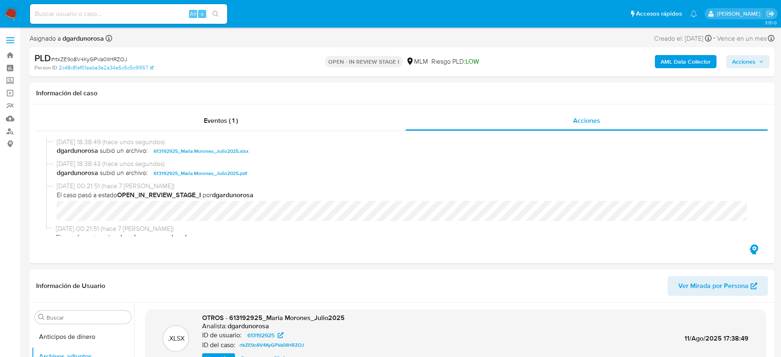
click at [756, 56] on span "Acciones" at bounding box center [748, 62] width 32 height 12
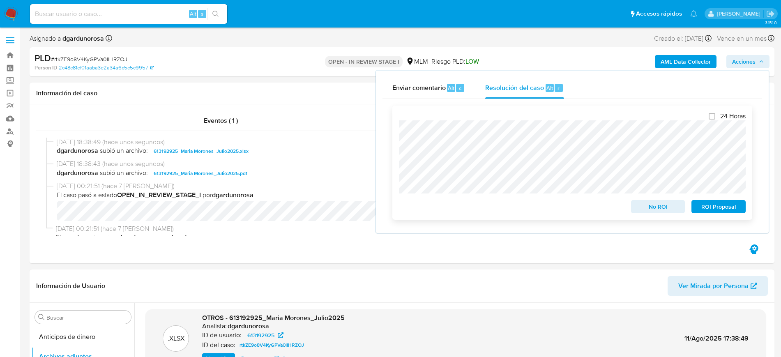
click at [716, 207] on span "ROI Proposal" at bounding box center [718, 207] width 43 height 12
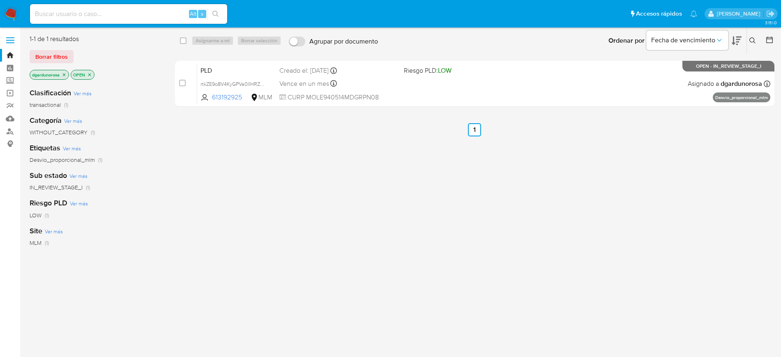
click at [751, 43] on icon at bounding box center [752, 40] width 7 height 7
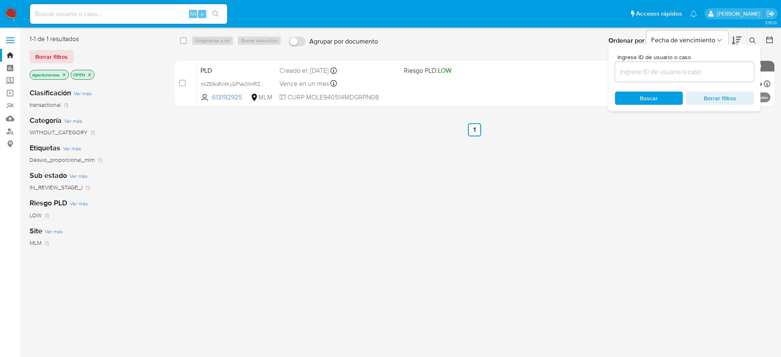
click at [665, 74] on input at bounding box center [684, 72] width 139 height 11
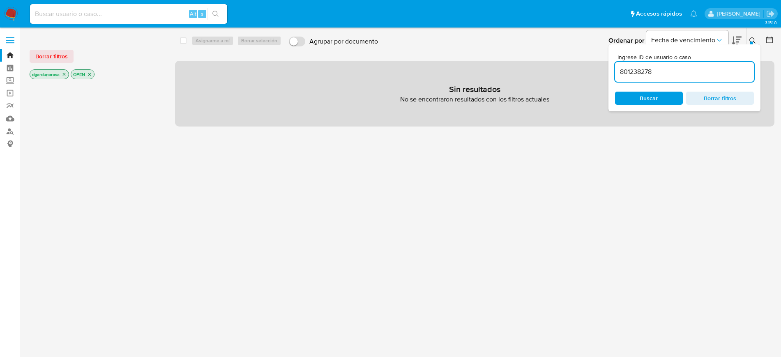
click at [687, 76] on input "801238278" at bounding box center [684, 72] width 139 height 11
type input "801238278"
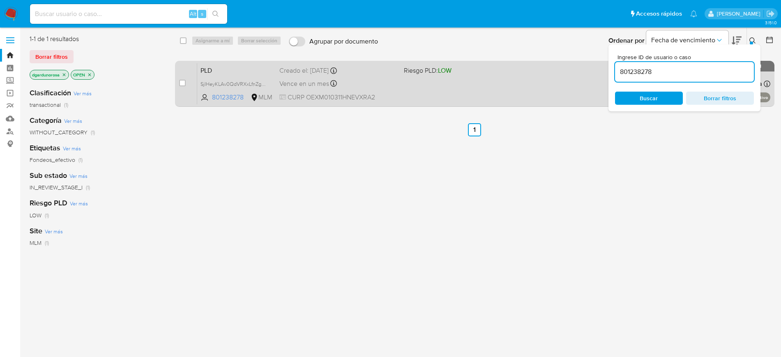
click at [493, 96] on div "PLD SjIHeyKLAv0QdVRXxLfnZgPh 801238278 MLM Riesgo PLD: LOW Creado el: [DATE] Cr…" at bounding box center [483, 83] width 573 height 41
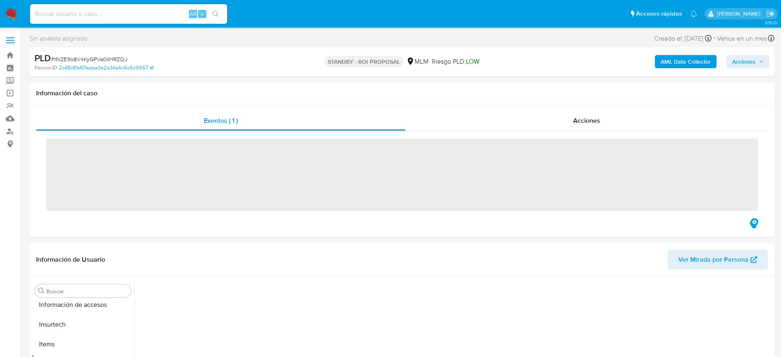
scroll to position [327, 0]
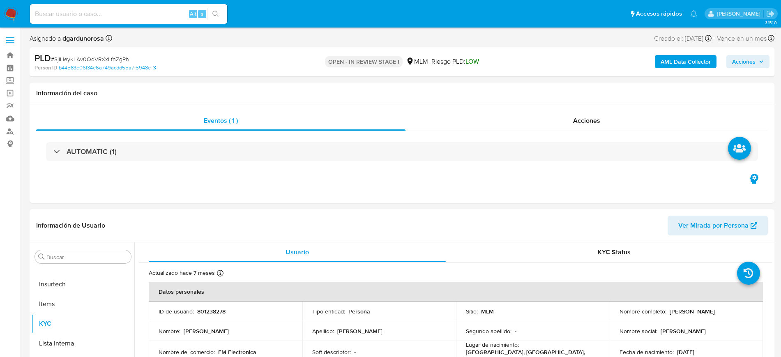
select select "10"
click at [507, 192] on div "Eventos ( 1 ) Acciones AUTOMATIC (1)" at bounding box center [402, 153] width 745 height 99
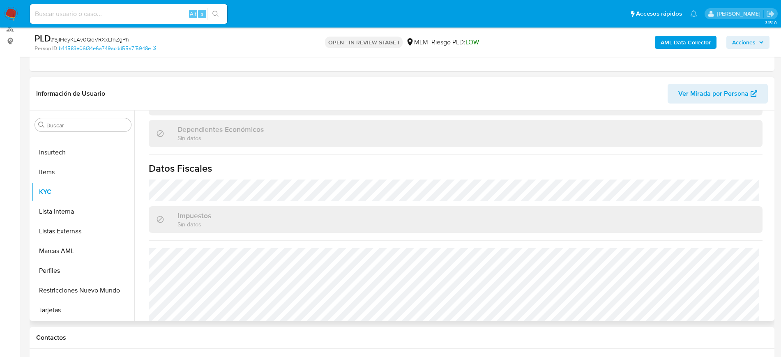
scroll to position [508, 0]
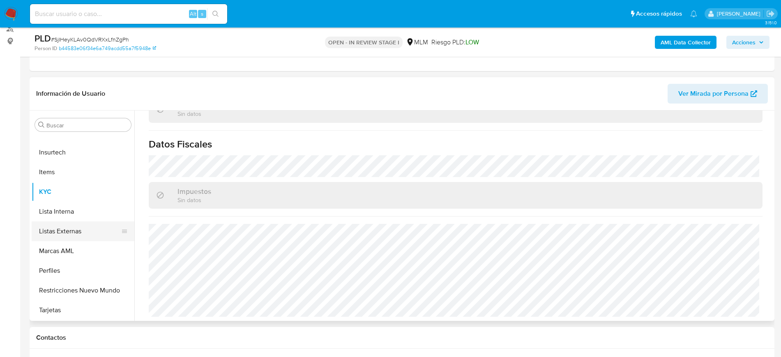
click at [77, 233] on button "Listas Externas" at bounding box center [80, 231] width 96 height 20
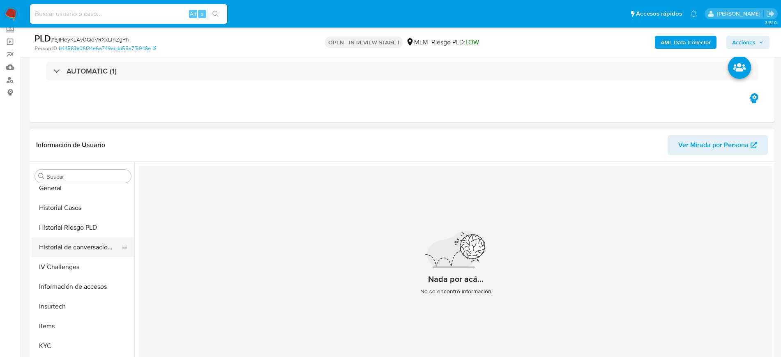
scroll to position [173, 0]
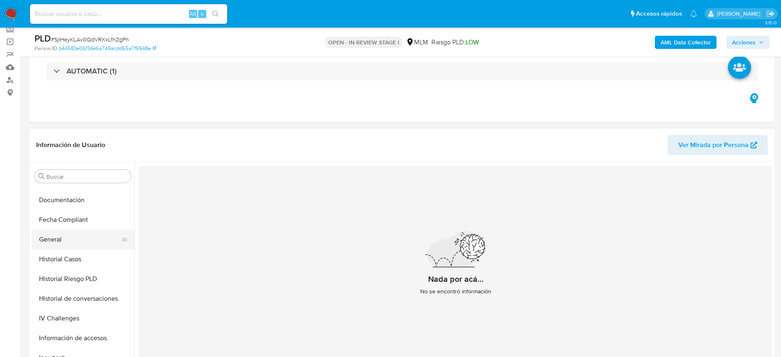
click at [78, 246] on button "General" at bounding box center [80, 240] width 96 height 20
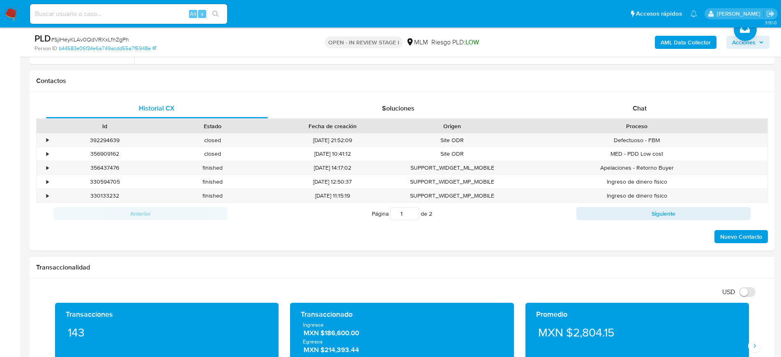
scroll to position [513, 0]
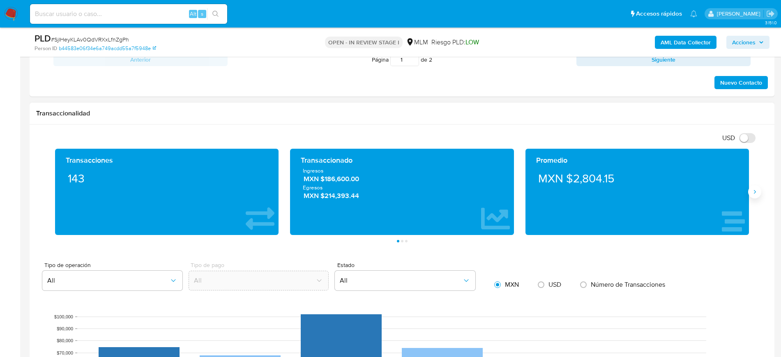
click at [754, 189] on icon "Siguiente" at bounding box center [754, 192] width 7 height 7
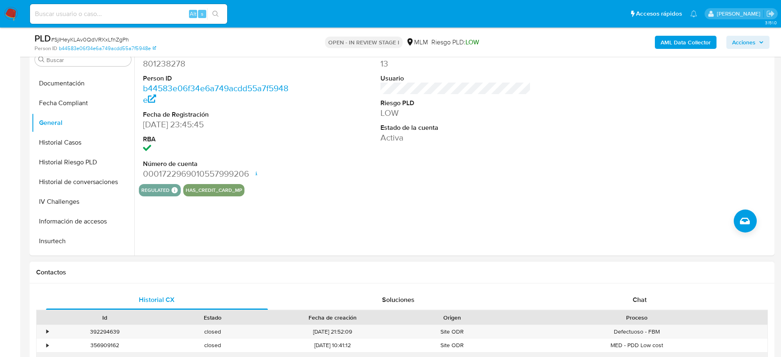
scroll to position [154, 0]
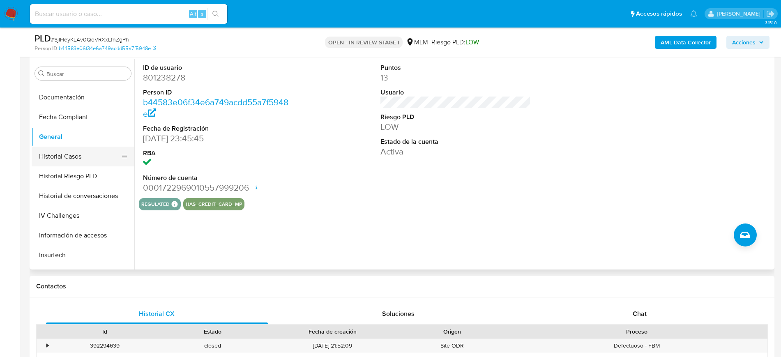
click at [77, 158] on button "Historial Casos" at bounding box center [80, 157] width 96 height 20
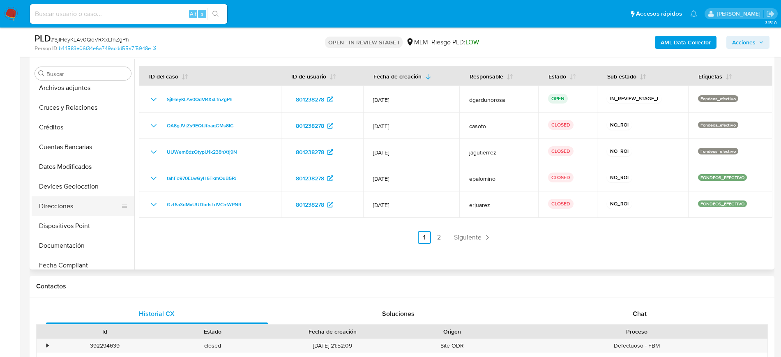
scroll to position [19, 0]
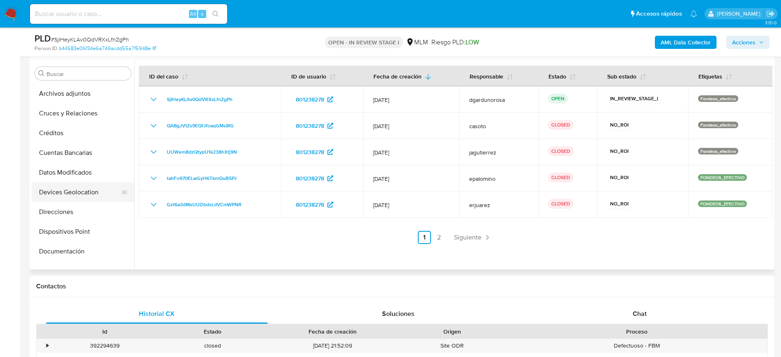
click at [81, 198] on button "Devices Geolocation" at bounding box center [80, 192] width 96 height 20
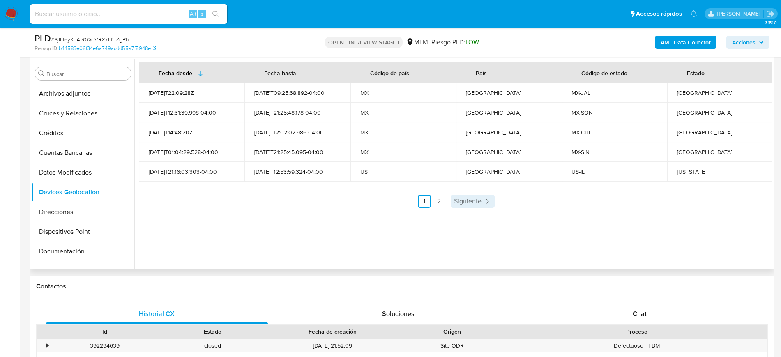
click at [460, 195] on link "Siguiente" at bounding box center [473, 201] width 44 height 13
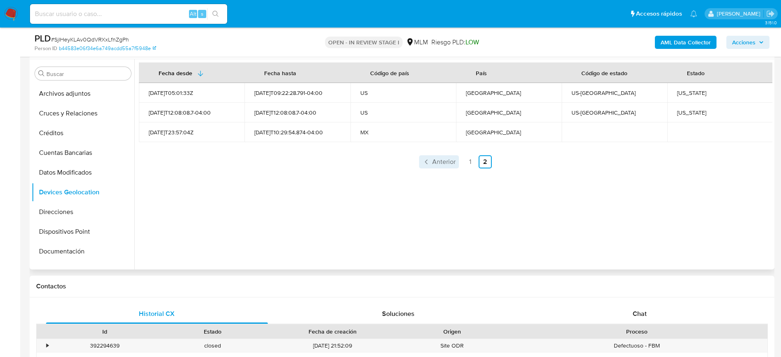
click at [437, 162] on span "Anterior" at bounding box center [443, 162] width 23 height 7
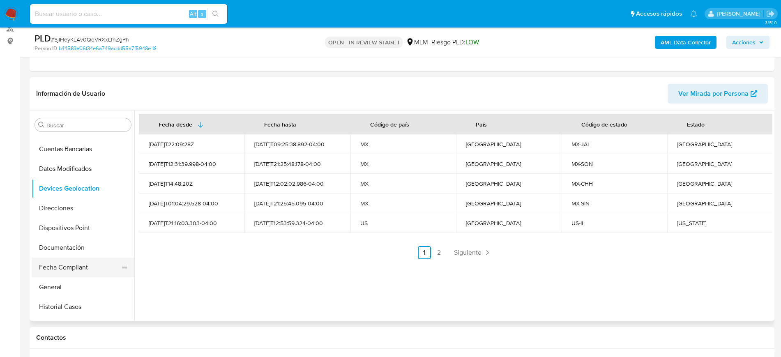
scroll to position [122, 0]
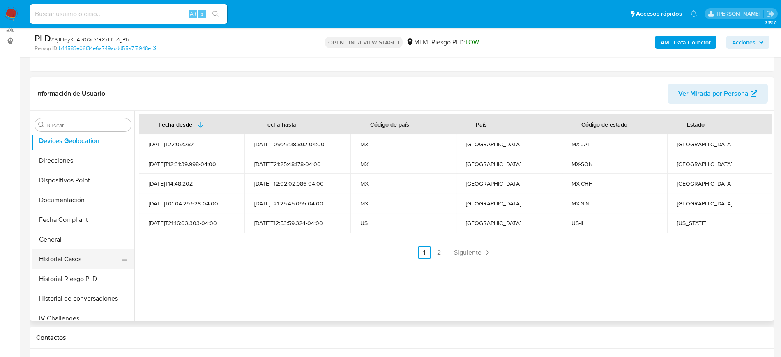
click at [62, 260] on button "Historial Casos" at bounding box center [80, 259] width 96 height 20
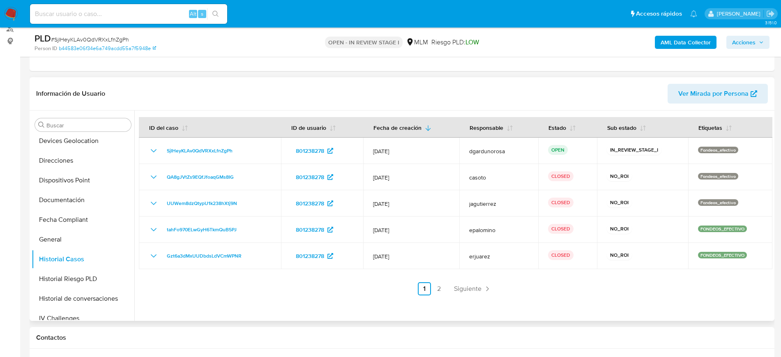
click at [451, 289] on link "Siguiente" at bounding box center [473, 288] width 44 height 13
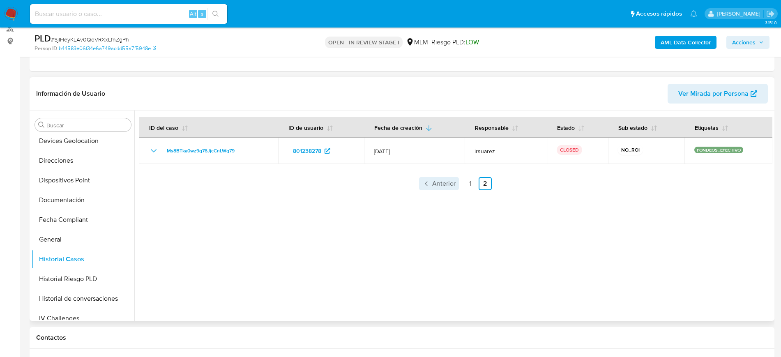
click at [439, 186] on span "Anterior" at bounding box center [443, 183] width 23 height 7
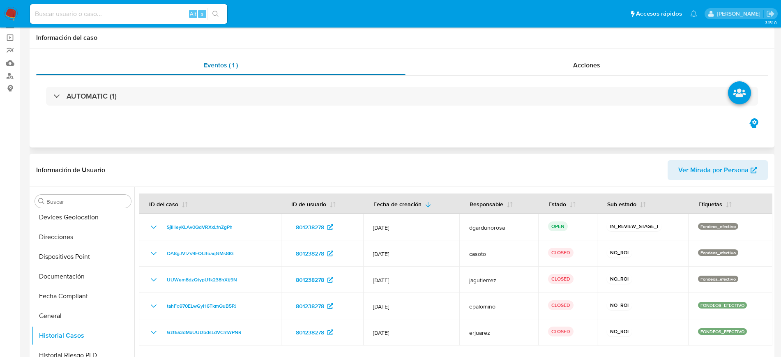
scroll to position [0, 0]
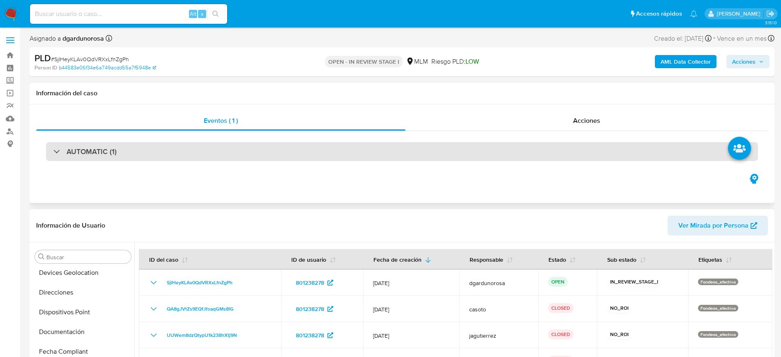
click at [162, 160] on div "AUTOMATIC (1)" at bounding box center [402, 151] width 712 height 19
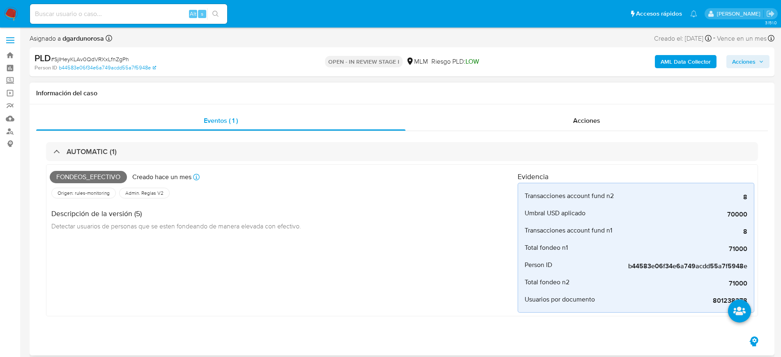
click at [462, 230] on div "Descripción de la versión (5) Detectar usuarios de personas que se esten fondea…" at bounding box center [284, 218] width 468 height 37
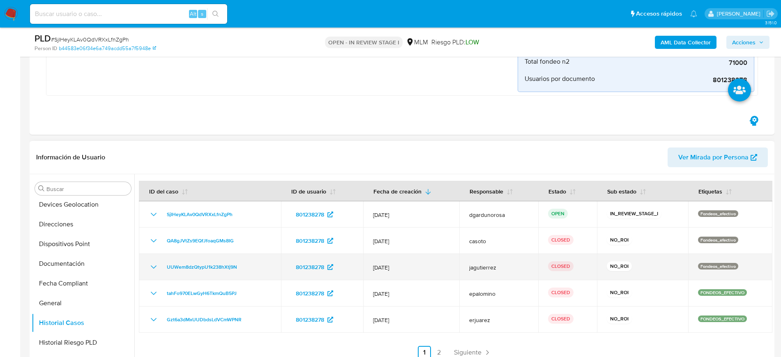
scroll to position [205, 0]
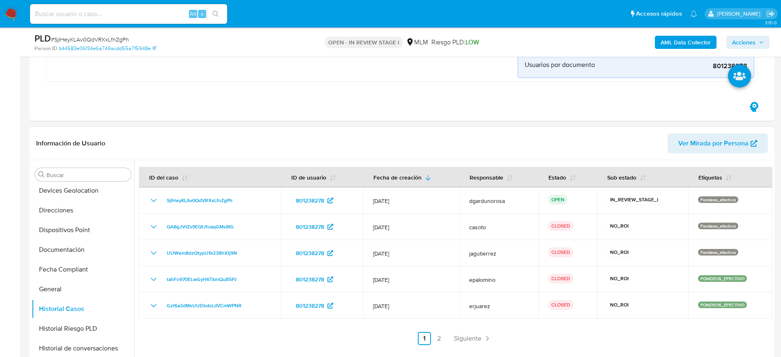
drag, startPoint x: 86, startPoint y: 347, endPoint x: 322, endPoint y: 216, distance: 269.4
click at [86, 347] on button "Historial de conversaciones" at bounding box center [83, 348] width 103 height 20
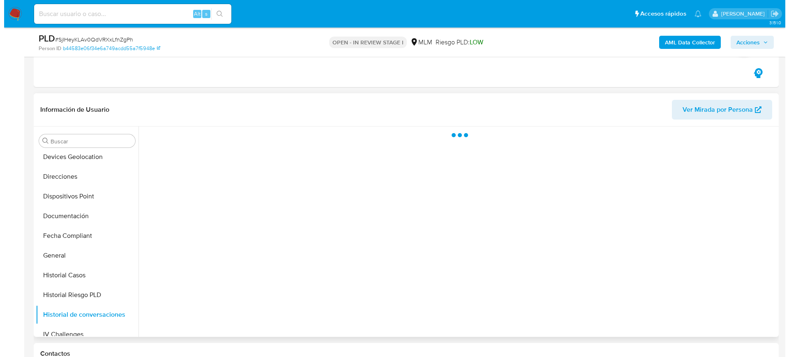
scroll to position [257, 0]
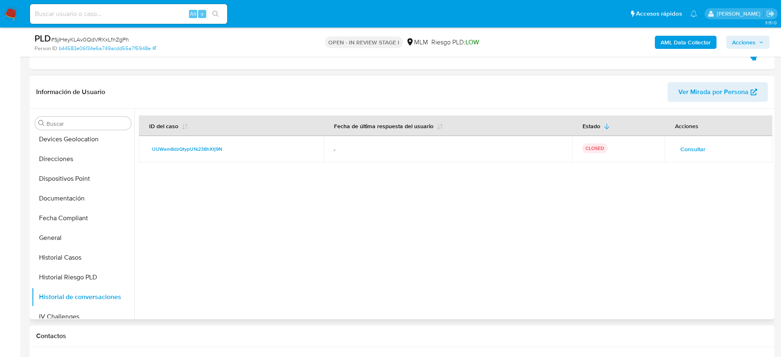
click at [696, 150] on span "Consultar" at bounding box center [692, 149] width 25 height 12
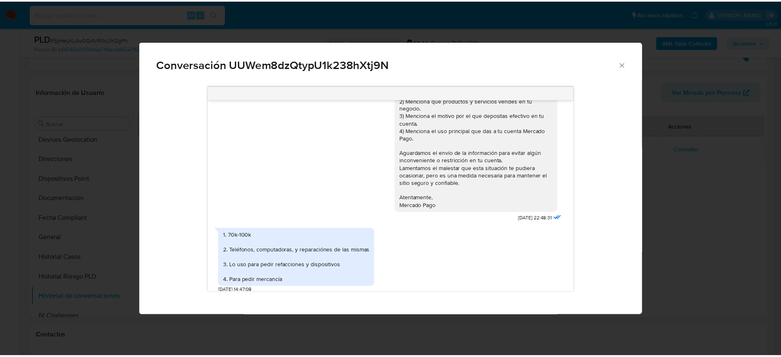
scroll to position [103, 0]
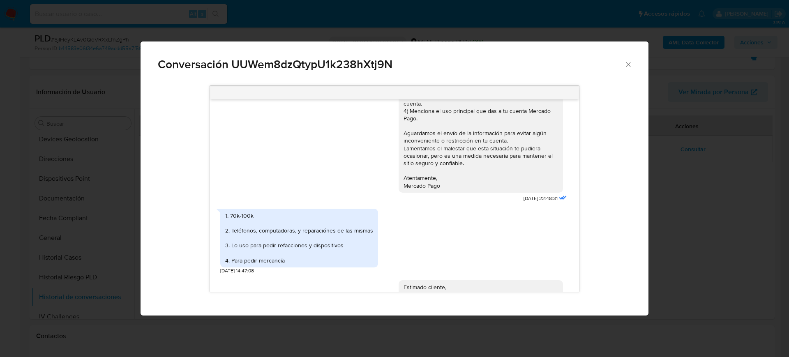
click at [625, 67] on icon "Cerrar" at bounding box center [628, 64] width 8 height 8
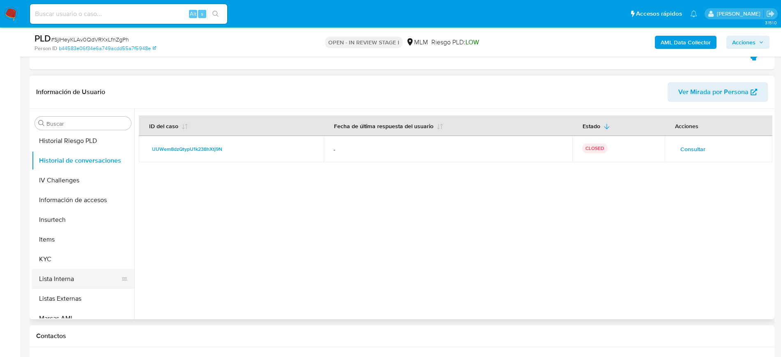
scroll to position [276, 0]
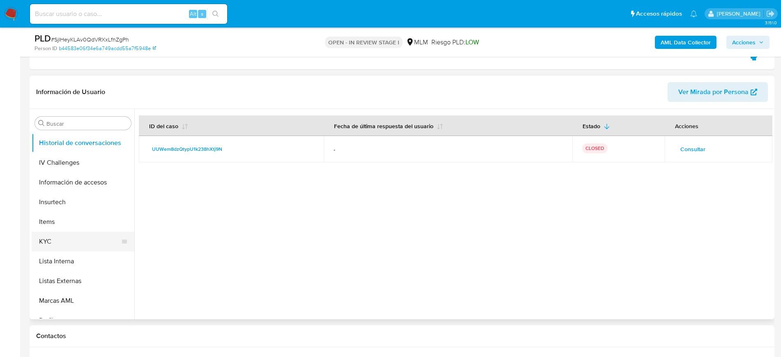
click at [50, 247] on button "KYC" at bounding box center [80, 242] width 96 height 20
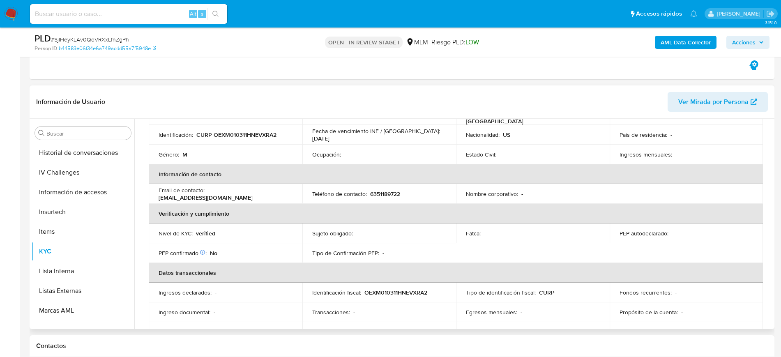
scroll to position [97, 0]
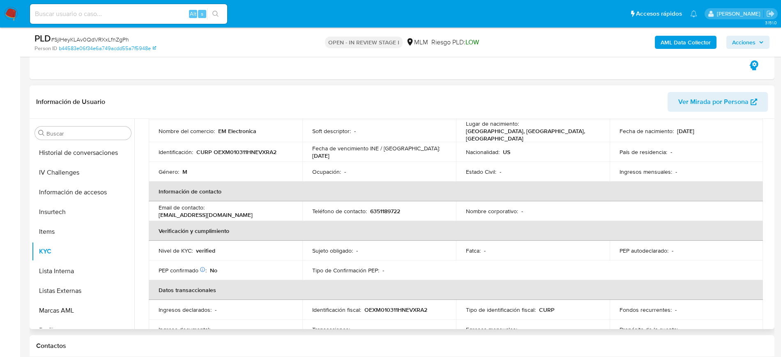
click at [385, 209] on p "6351189722" at bounding box center [385, 210] width 30 height 7
copy p "6351189722"
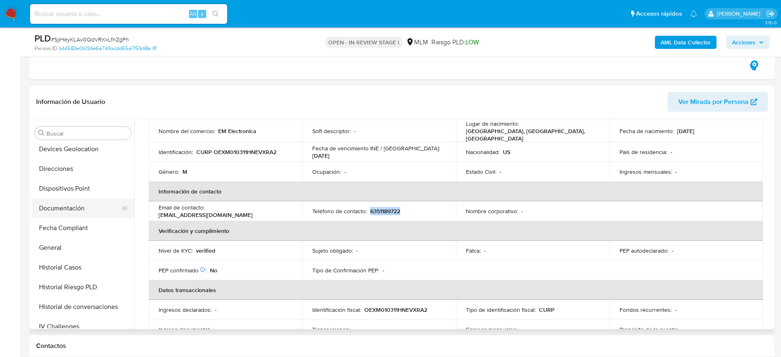
scroll to position [0, 0]
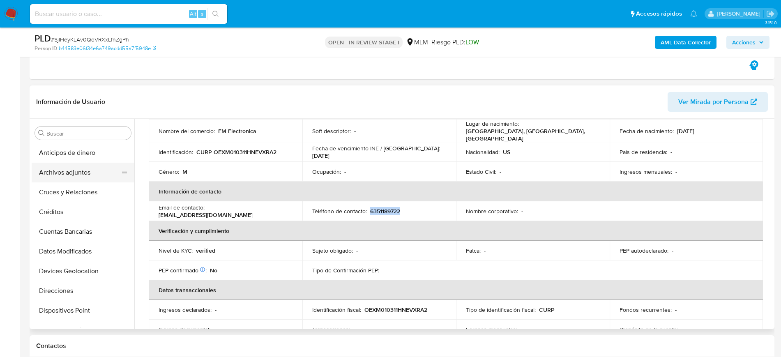
click at [76, 176] on button "Archivos adjuntos" at bounding box center [80, 173] width 96 height 20
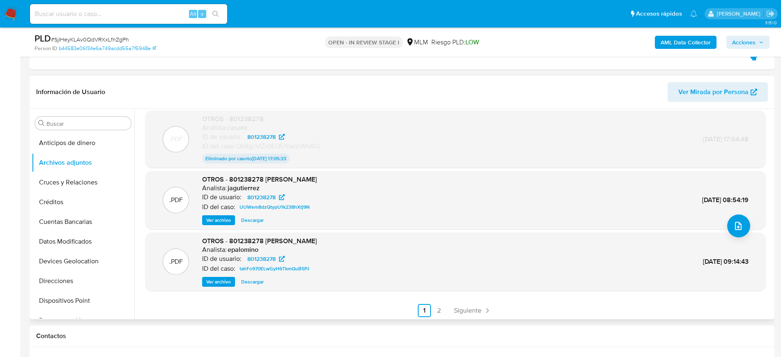
scroll to position [67, 0]
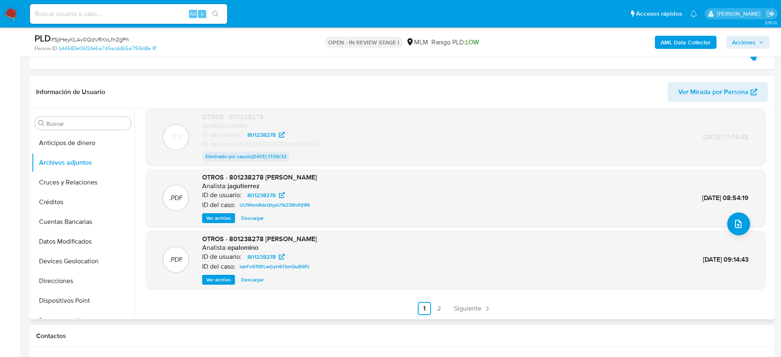
click at [215, 218] on span "Ver archivo" at bounding box center [218, 218] width 25 height 8
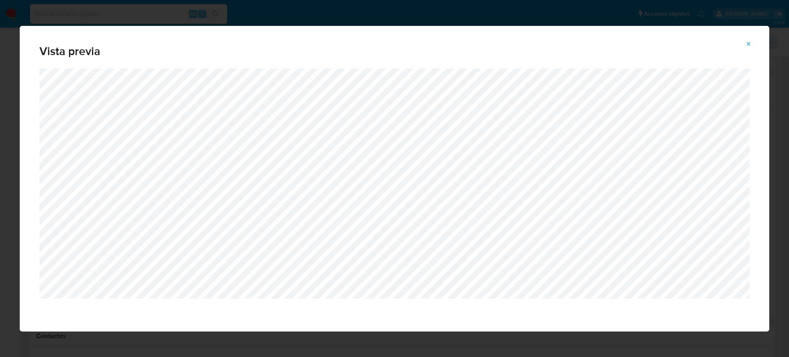
click at [750, 41] on icon "Attachment preview" at bounding box center [748, 44] width 7 height 7
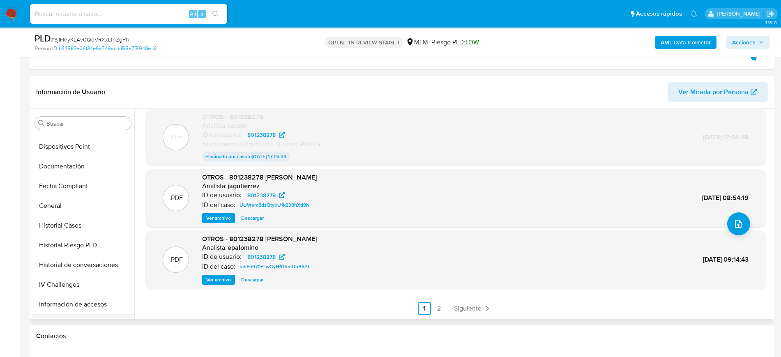
scroll to position [257, 0]
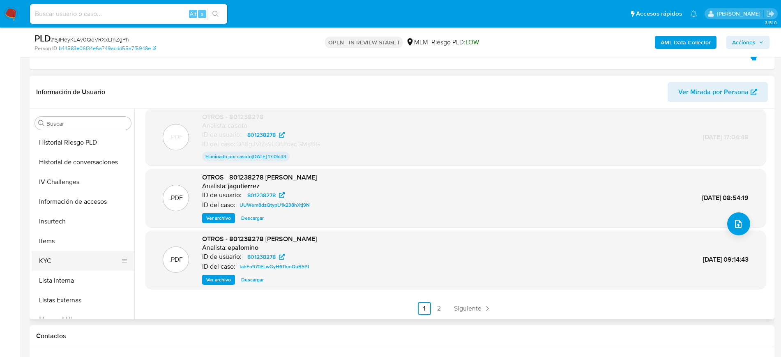
click at [60, 264] on button "KYC" at bounding box center [80, 261] width 96 height 20
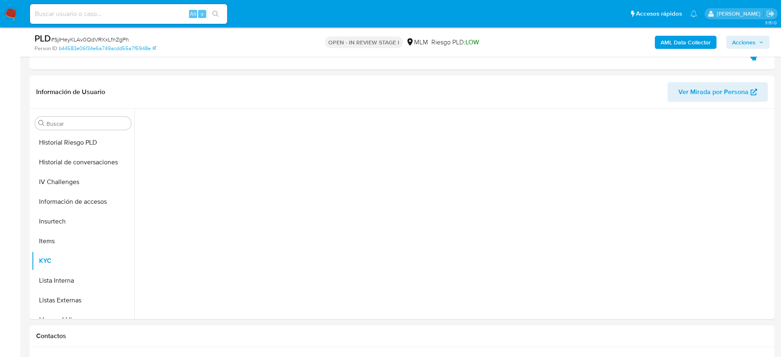
scroll to position [0, 0]
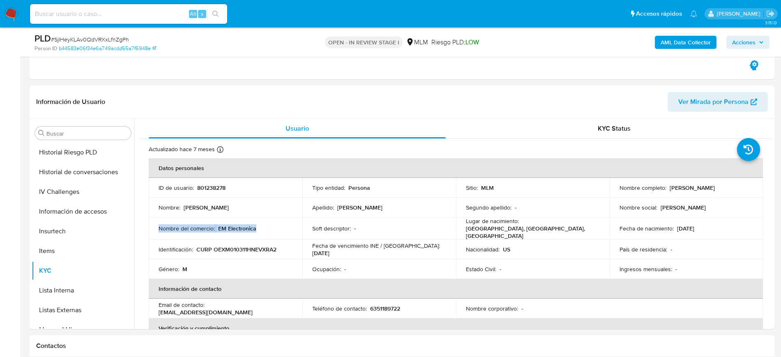
drag, startPoint x: 256, startPoint y: 227, endPoint x: 159, endPoint y: 229, distance: 97.0
click at [159, 229] on div "Nombre del comercio : EM Electronica" at bounding box center [226, 228] width 134 height 7
copy div "Nombre del comercio : EM Electronica"
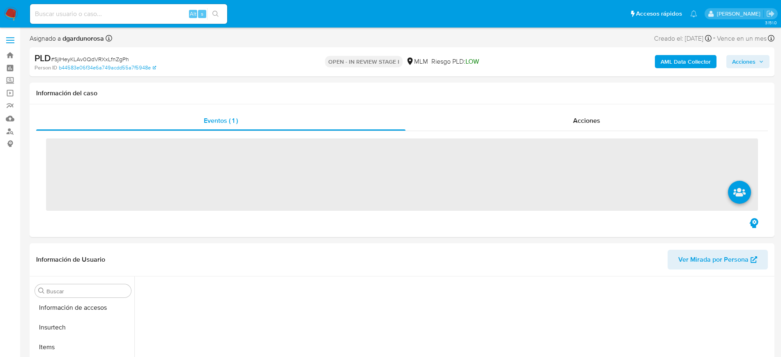
scroll to position [327, 0]
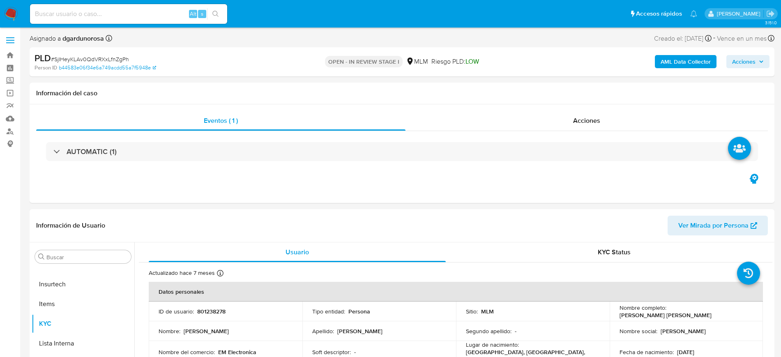
select select "10"
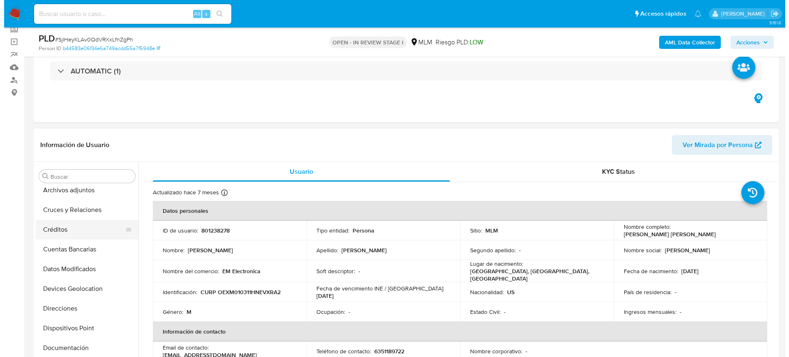
scroll to position [0, 0]
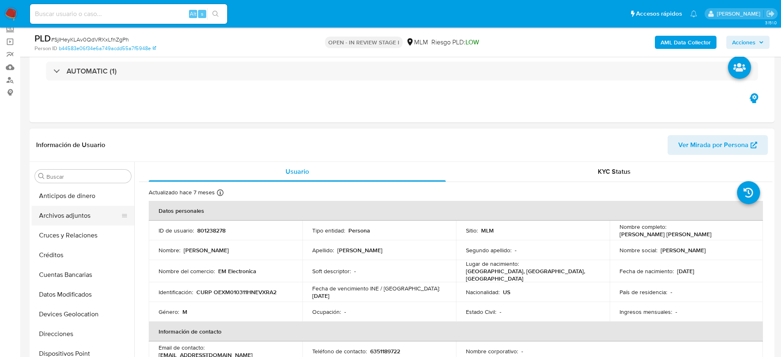
click at [69, 219] on button "Archivos adjuntos" at bounding box center [80, 216] width 96 height 20
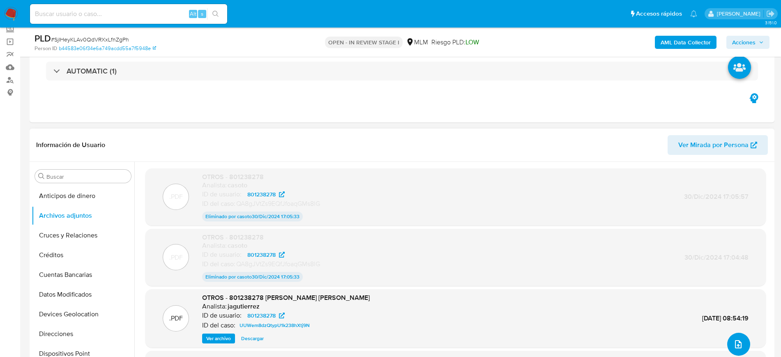
click at [737, 340] on icon "upload-file" at bounding box center [738, 344] width 10 height 10
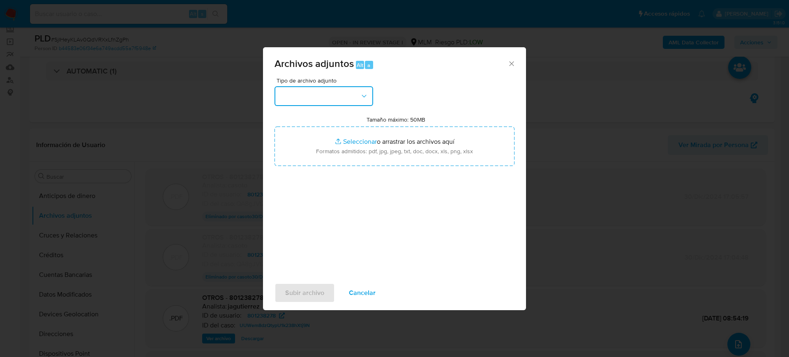
click at [326, 95] on button "button" at bounding box center [323, 96] width 99 height 20
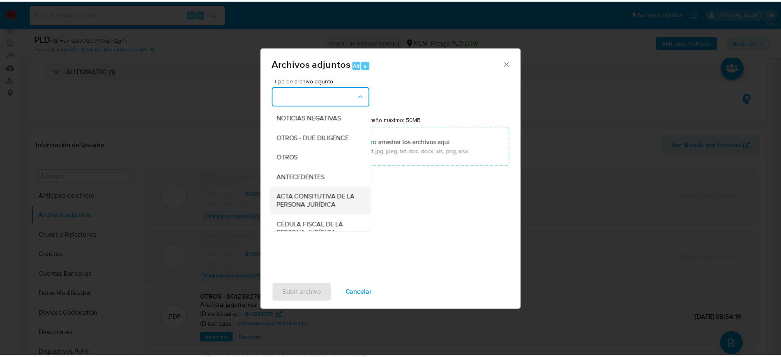
scroll to position [103, 0]
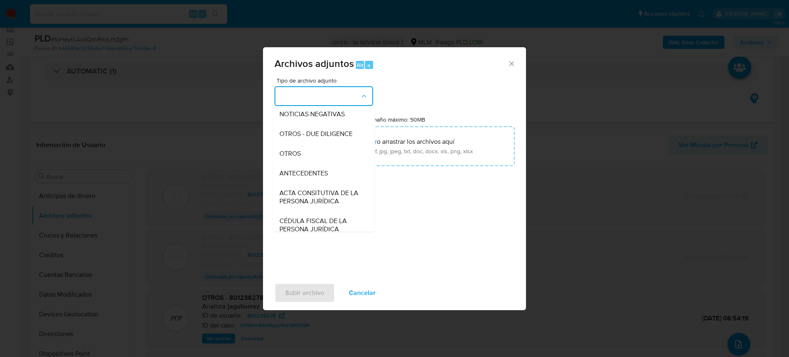
click at [314, 163] on div "OTROS" at bounding box center [321, 154] width 84 height 20
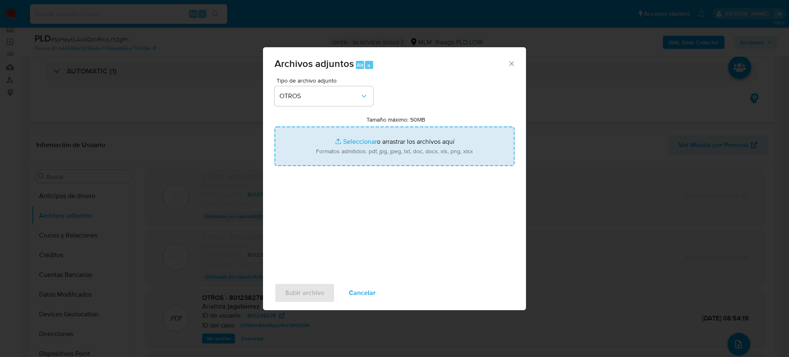
type input "C:\fakepath\801238278_Morgan Andrew_Julio2025.pdf"
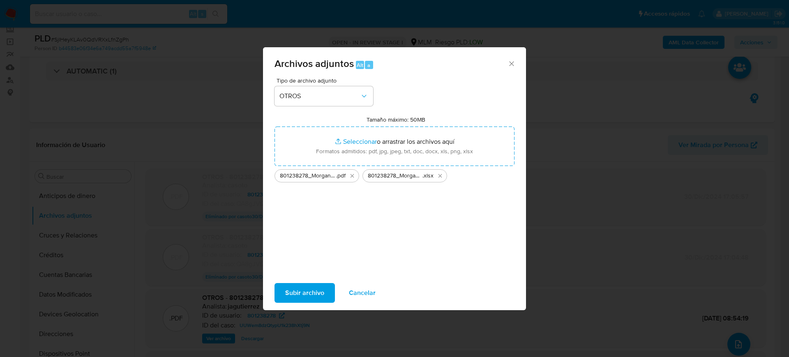
click at [312, 290] on span "Subir archivo" at bounding box center [304, 293] width 39 height 18
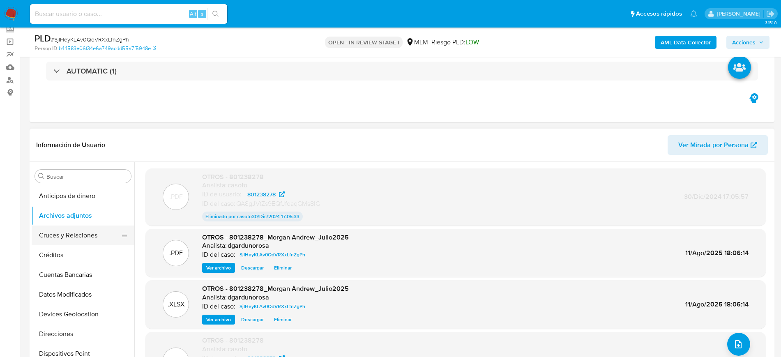
click at [78, 236] on button "Cruces y Relaciones" at bounding box center [80, 236] width 96 height 20
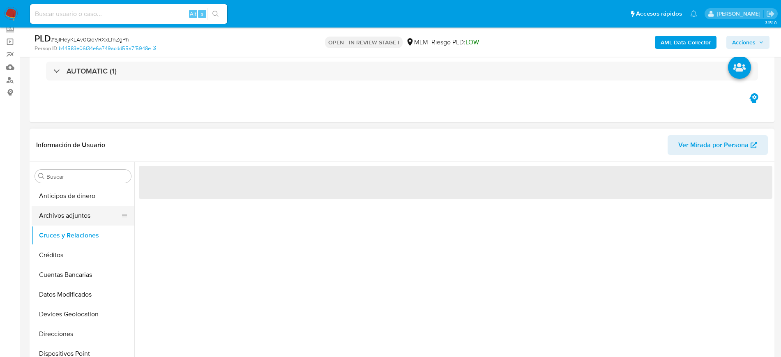
click at [68, 219] on button "Archivos adjuntos" at bounding box center [80, 216] width 96 height 20
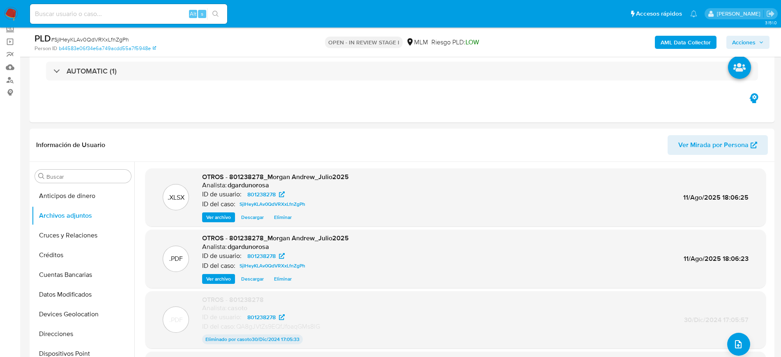
click at [753, 39] on span "Acciones" at bounding box center [743, 42] width 23 height 13
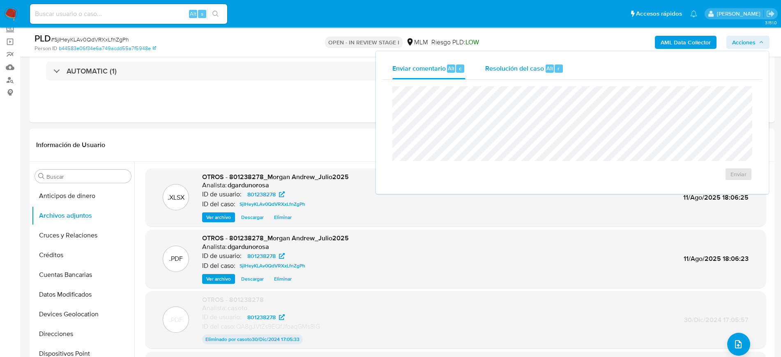
click at [528, 67] on span "Resolución del caso" at bounding box center [514, 67] width 59 height 9
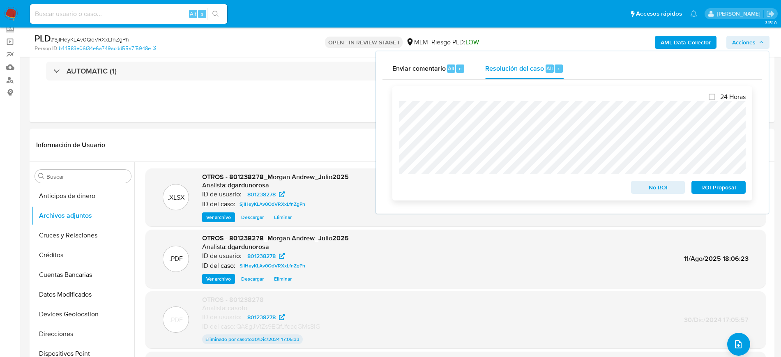
click at [665, 184] on span "No ROI" at bounding box center [658, 188] width 43 height 12
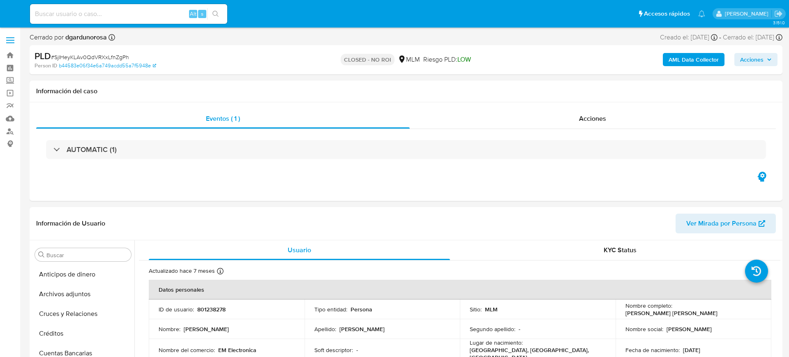
select select "10"
